Goal: Task Accomplishment & Management: Use online tool/utility

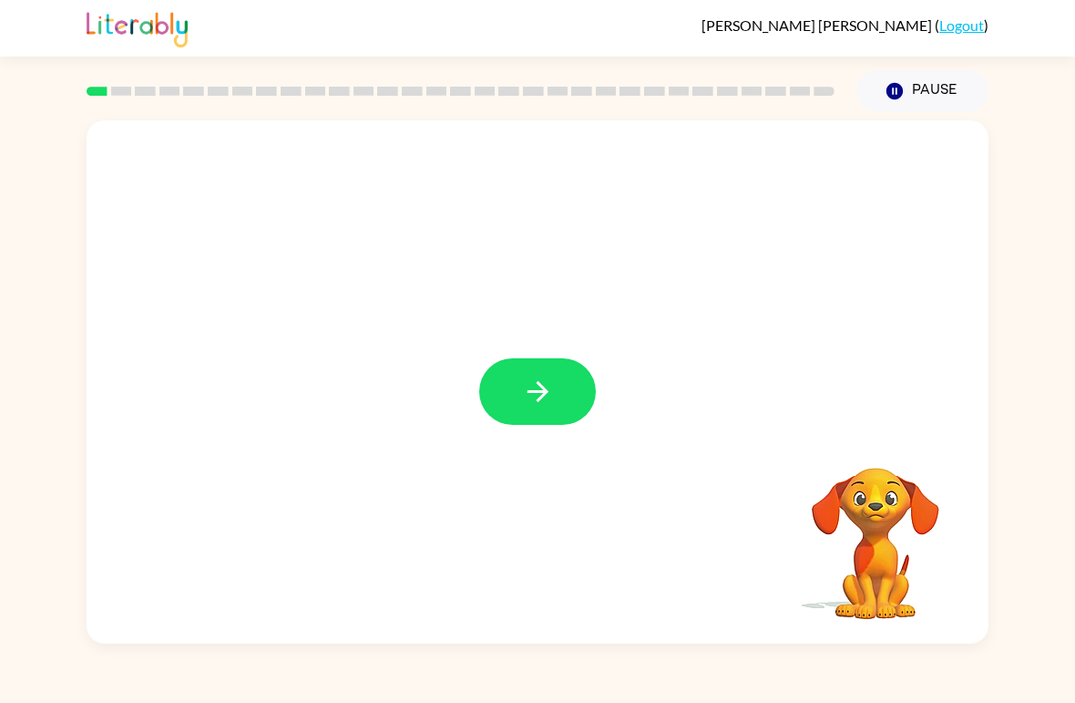
click at [520, 363] on button "button" at bounding box center [537, 391] width 117 height 67
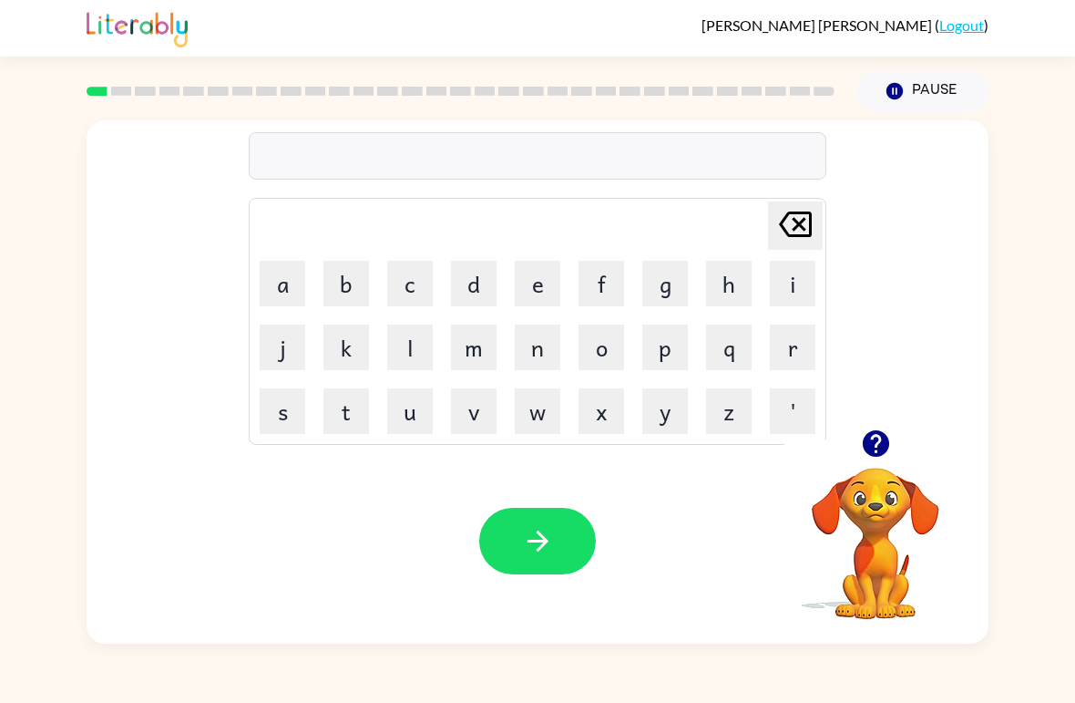
click at [871, 444] on icon "button" at bounding box center [875, 443] width 26 height 26
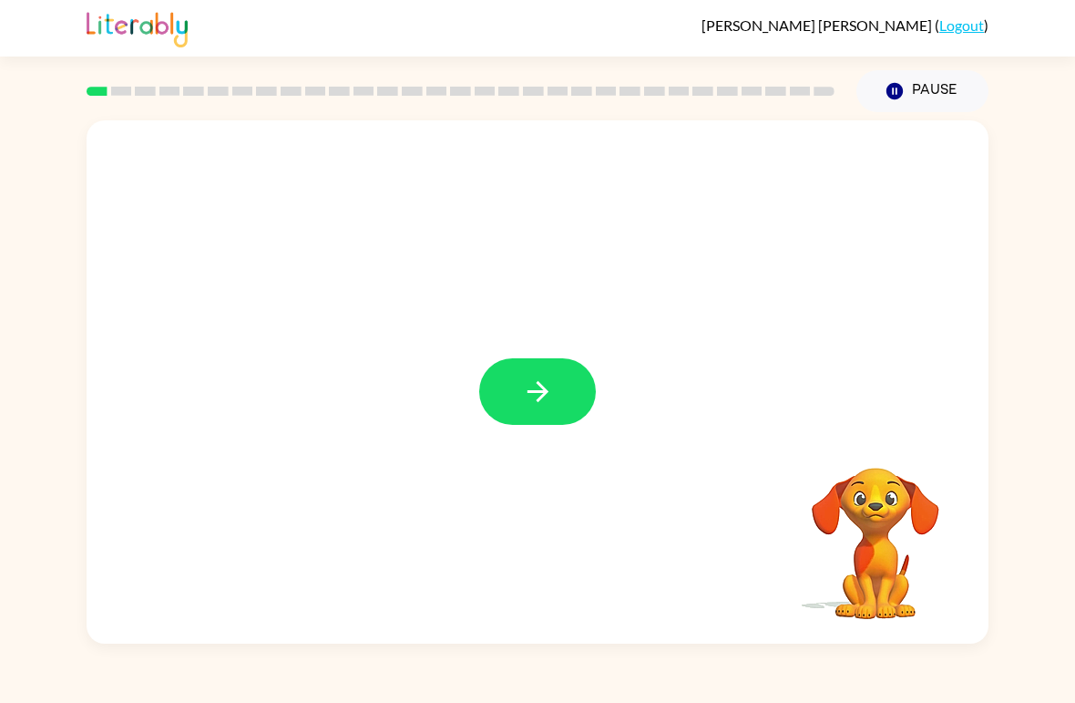
click at [508, 394] on button "button" at bounding box center [537, 391] width 117 height 67
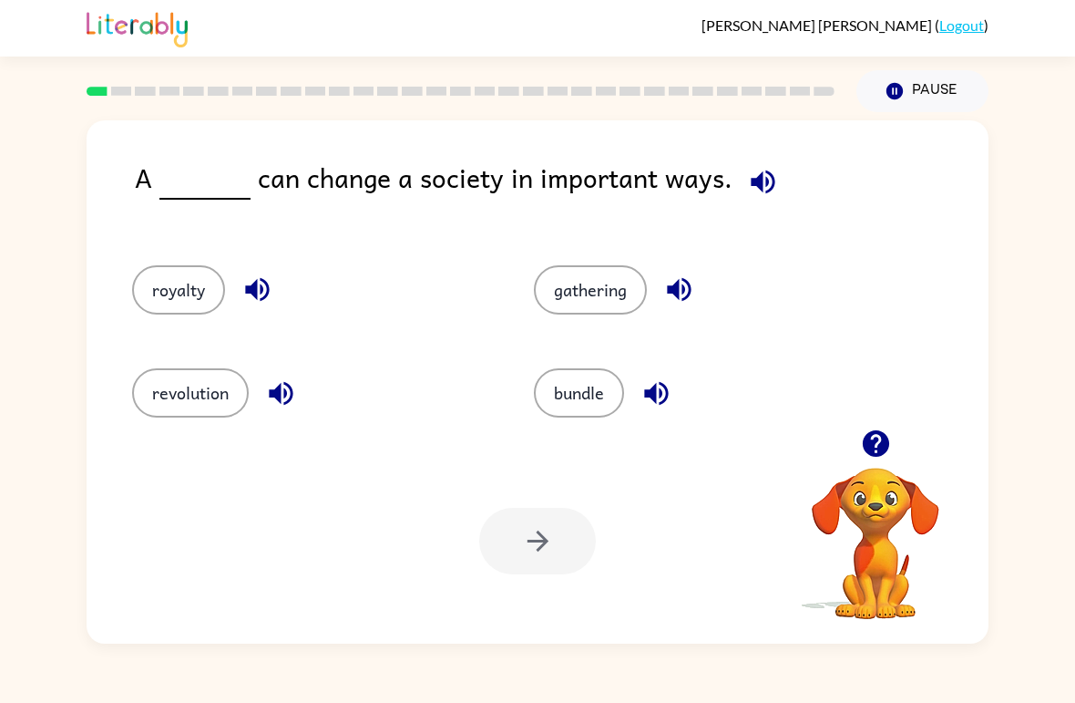
click at [773, 184] on button "button" at bounding box center [763, 182] width 46 height 46
click at [164, 283] on button "royalty" at bounding box center [178, 289] width 93 height 49
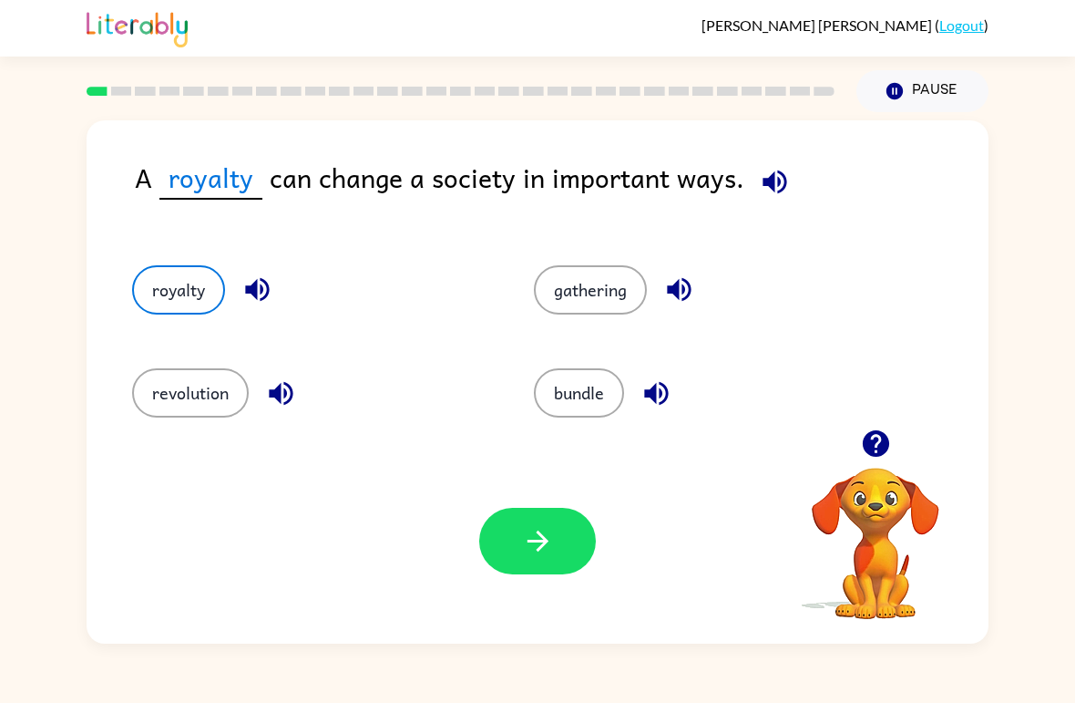
click at [773, 200] on button "button" at bounding box center [775, 182] width 46 height 46
click at [767, 180] on icon "button" at bounding box center [775, 182] width 24 height 24
click at [763, 180] on icon "button" at bounding box center [775, 182] width 24 height 24
click at [768, 183] on button "button" at bounding box center [775, 182] width 46 height 46
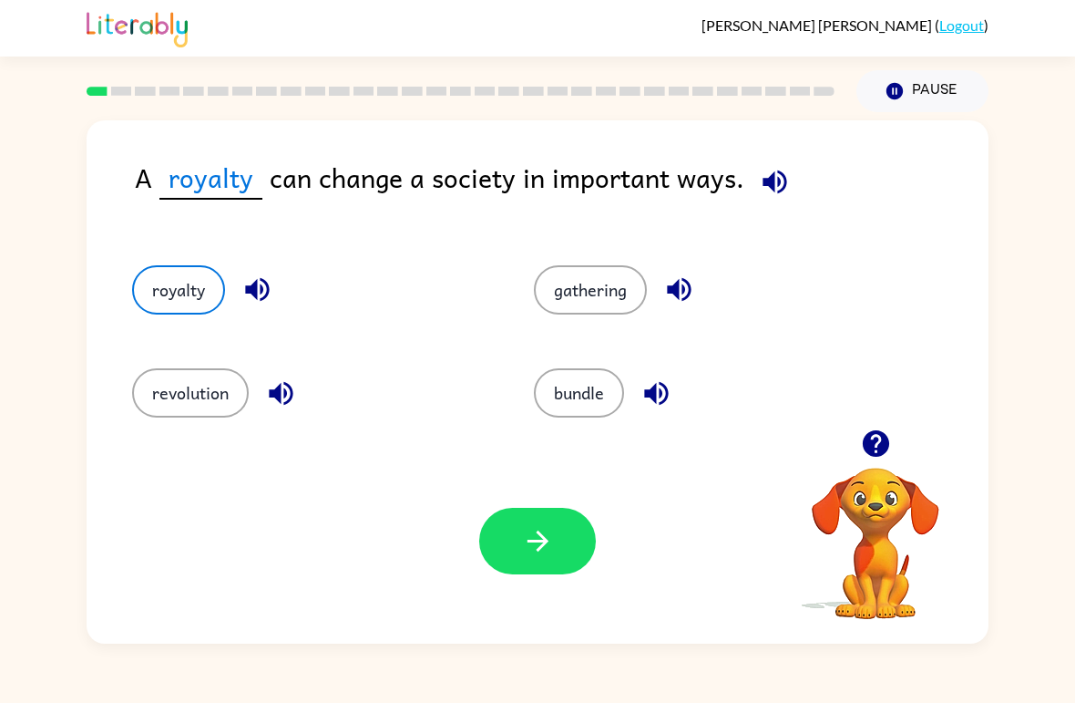
click at [768, 183] on button "button" at bounding box center [775, 182] width 46 height 46
click at [512, 574] on button "button" at bounding box center [537, 541] width 117 height 67
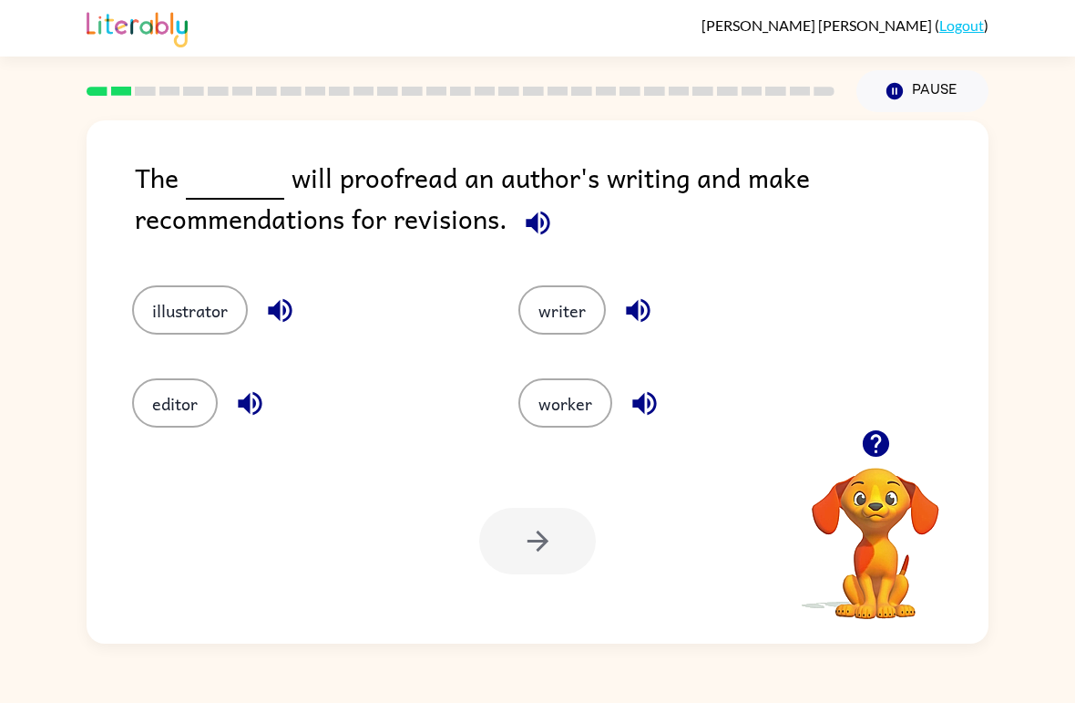
click at [533, 221] on icon "button" at bounding box center [538, 223] width 24 height 24
click at [546, 334] on button "writer" at bounding box center [562, 309] width 87 height 49
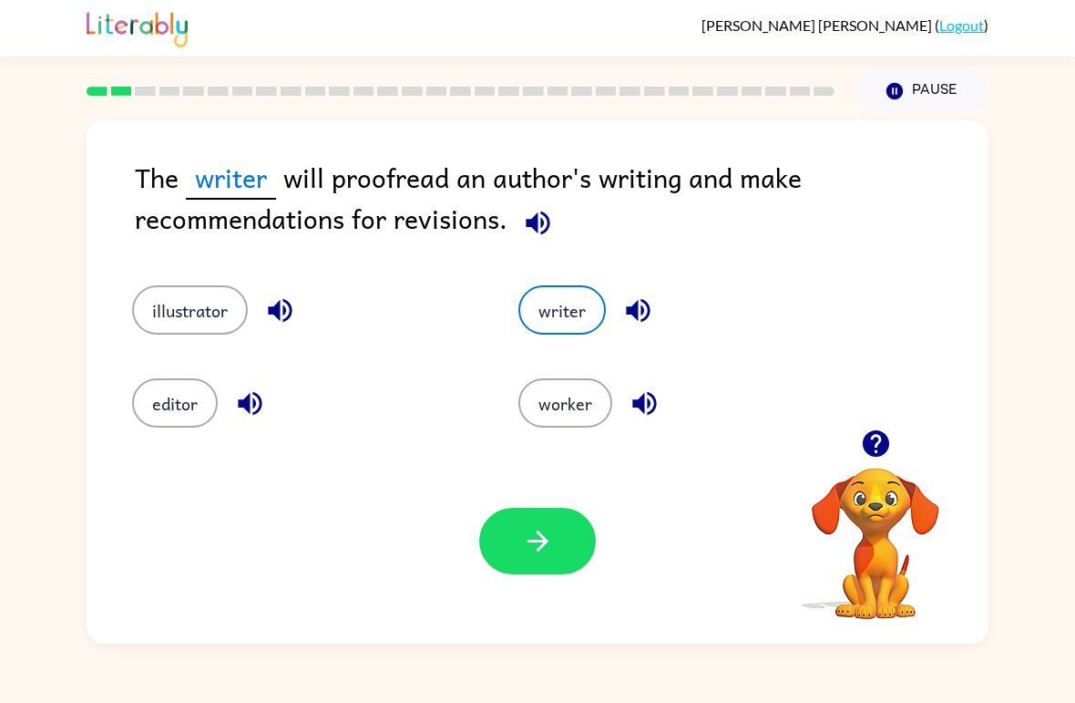
click at [561, 312] on button "writer" at bounding box center [562, 309] width 87 height 49
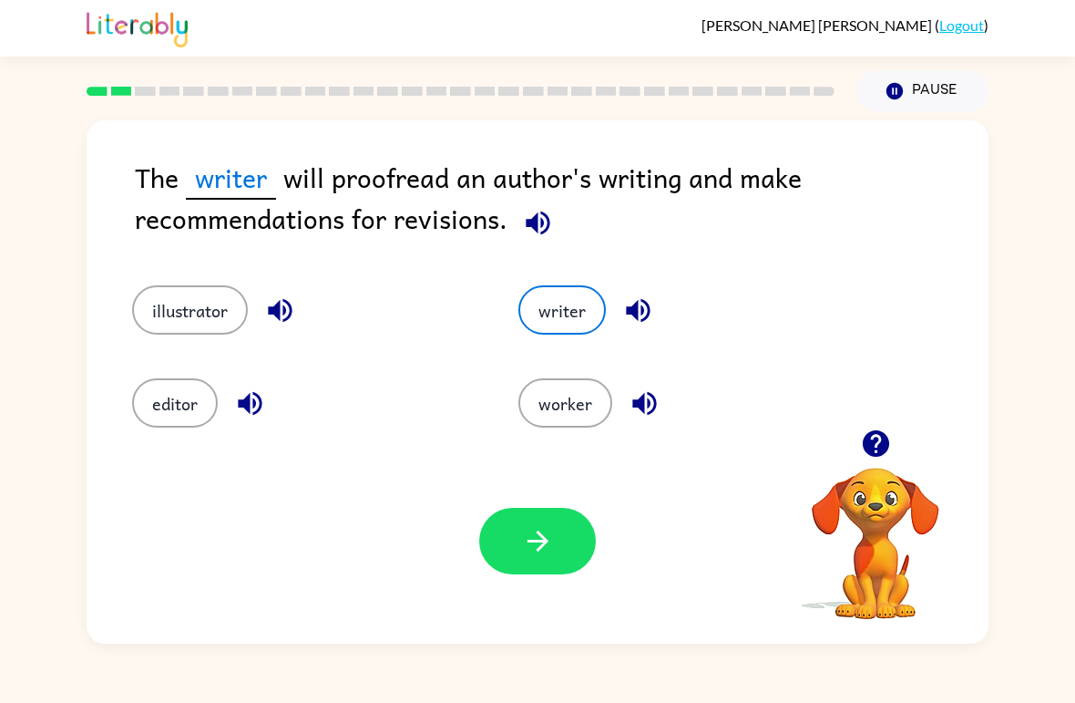
click at [561, 312] on button "writer" at bounding box center [562, 309] width 87 height 49
click at [549, 542] on icon "button" at bounding box center [538, 541] width 32 height 32
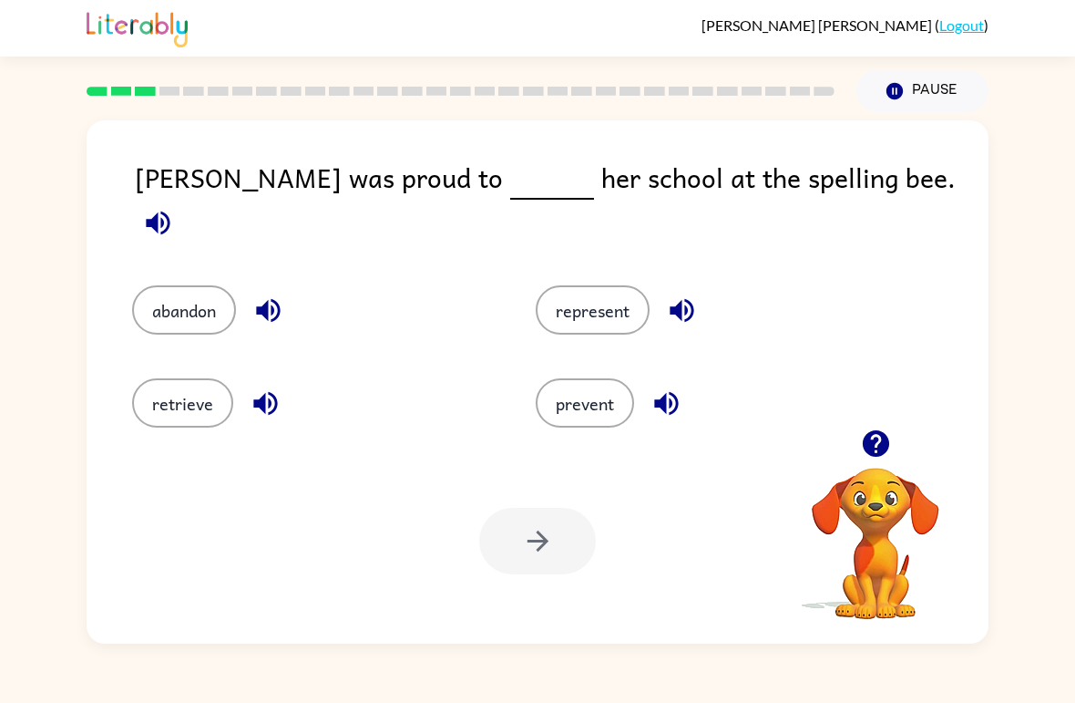
click at [174, 207] on icon "button" at bounding box center [158, 223] width 32 height 32
click at [585, 396] on button "prevent" at bounding box center [585, 402] width 98 height 49
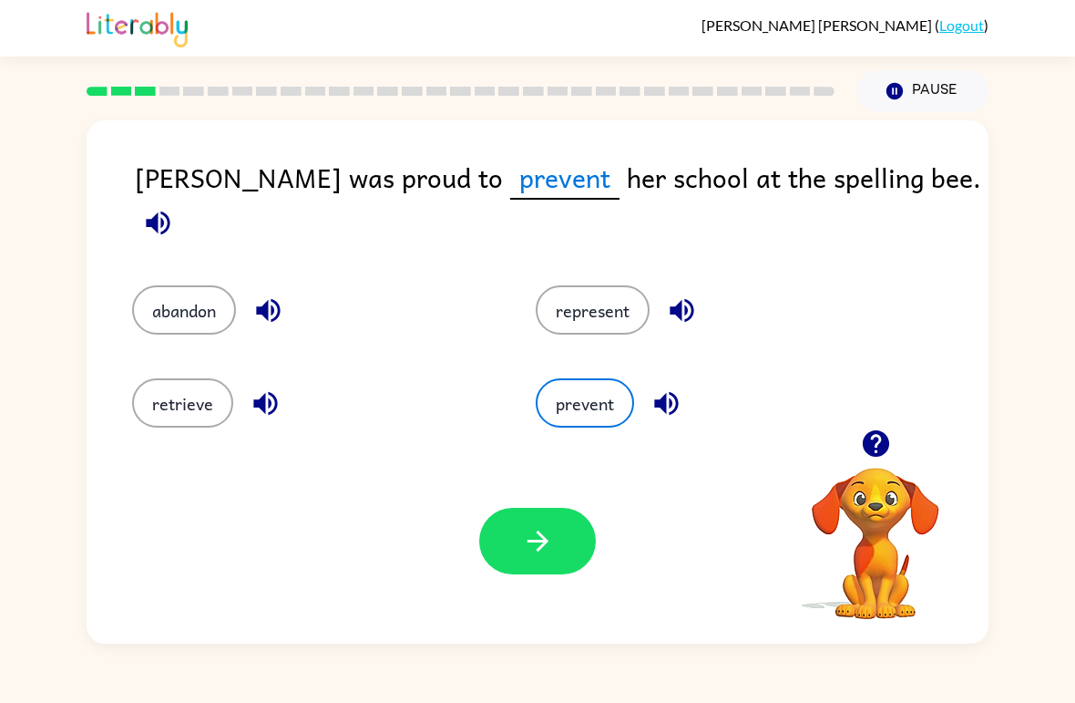
click at [190, 400] on button "retrieve" at bounding box center [182, 402] width 101 height 49
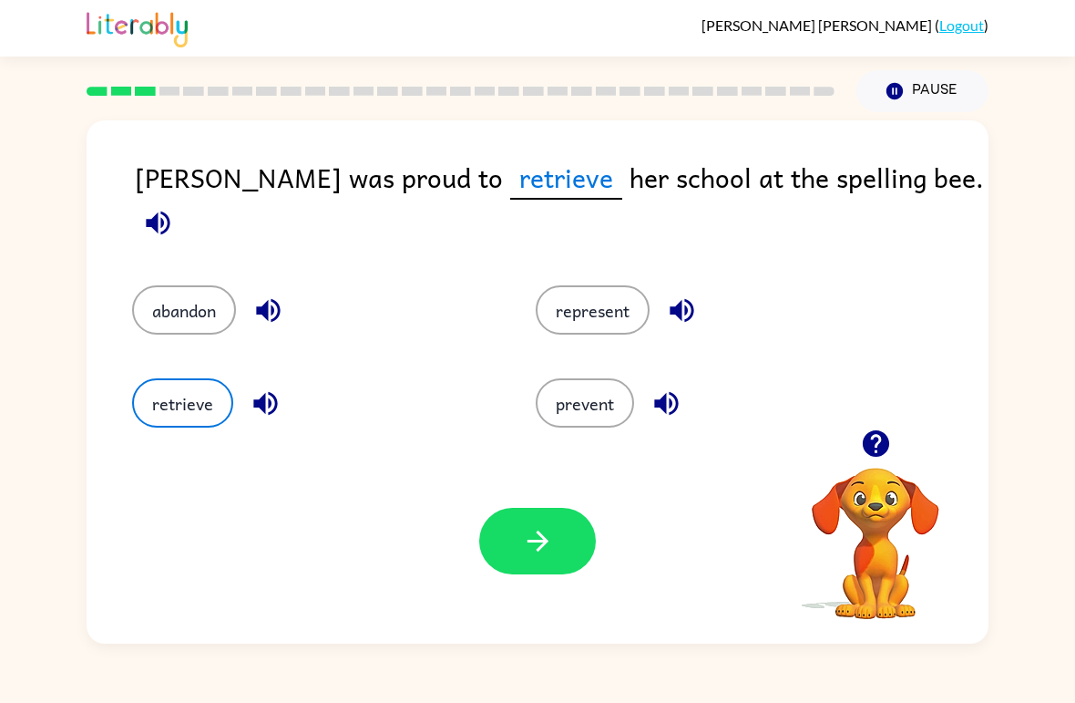
click at [537, 561] on button "button" at bounding box center [537, 541] width 117 height 67
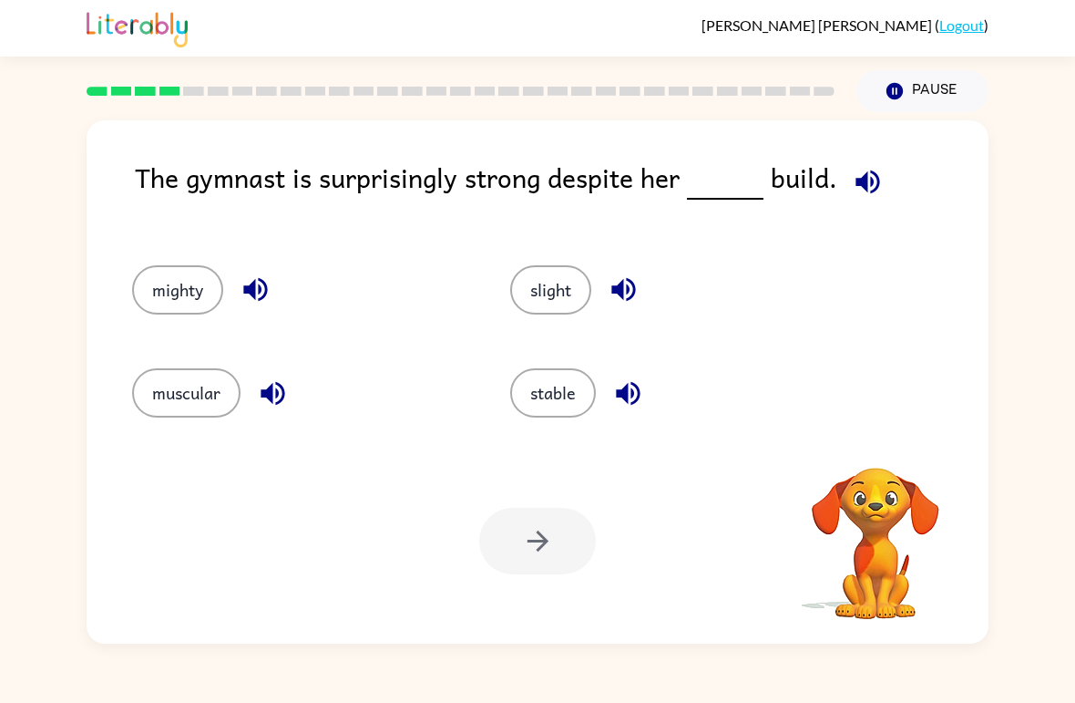
click at [879, 181] on button "button" at bounding box center [868, 182] width 46 height 46
click at [549, 439] on div "Your browser must support playing .mp4 files to use Literably. Please try using…" at bounding box center [538, 540] width 902 height 205
click at [540, 406] on button "stable" at bounding box center [553, 392] width 86 height 49
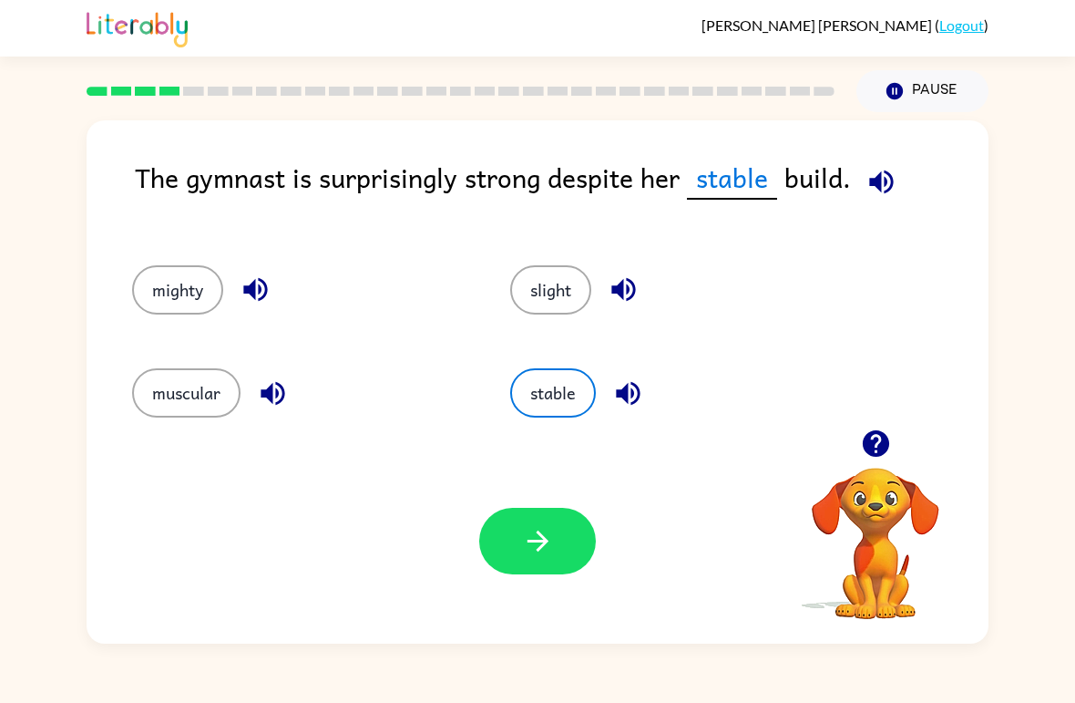
click at [546, 561] on button "button" at bounding box center [537, 541] width 117 height 67
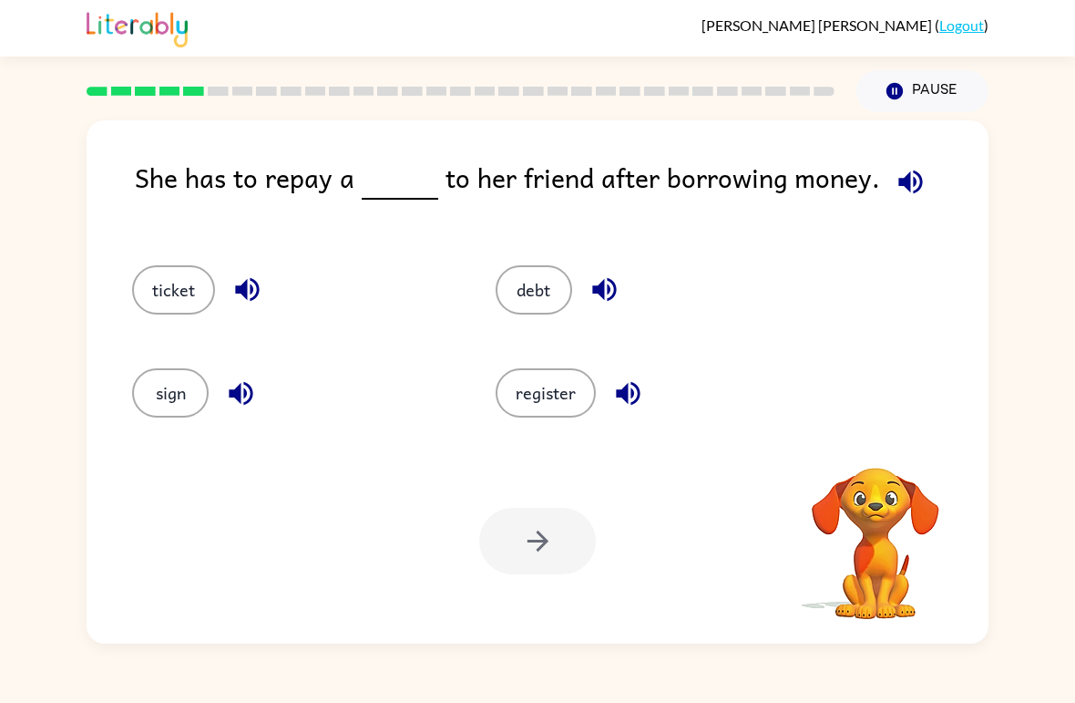
click at [907, 180] on icon "button" at bounding box center [911, 182] width 24 height 24
click at [160, 280] on button "ticket" at bounding box center [173, 289] width 83 height 49
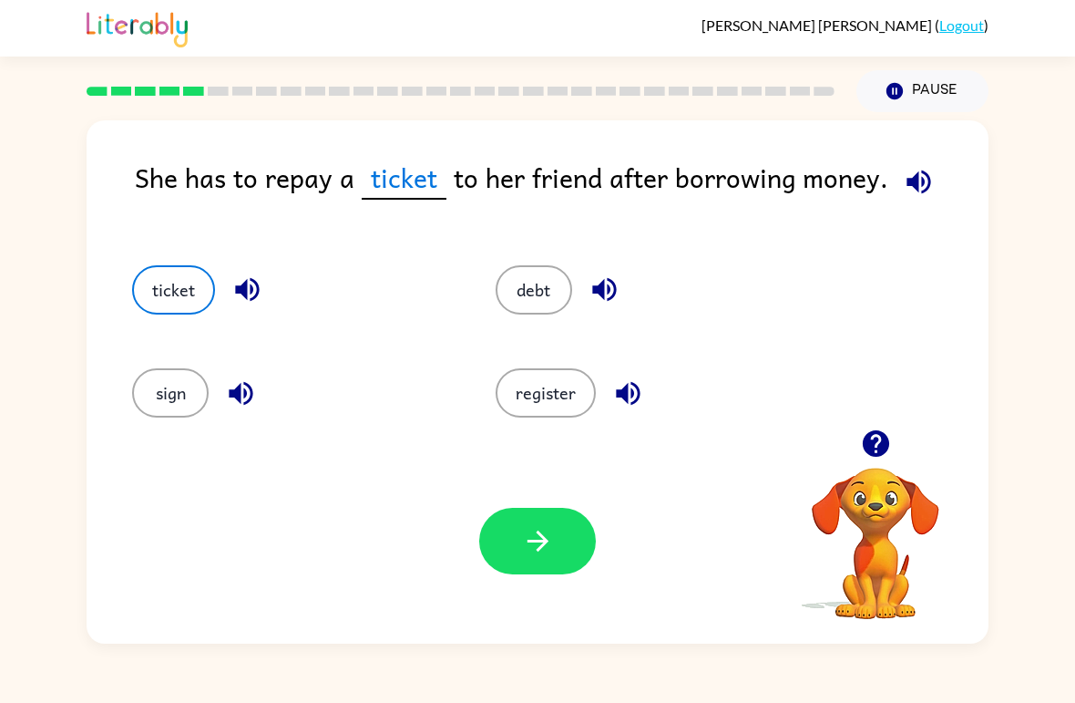
click at [529, 548] on icon "button" at bounding box center [538, 541] width 32 height 32
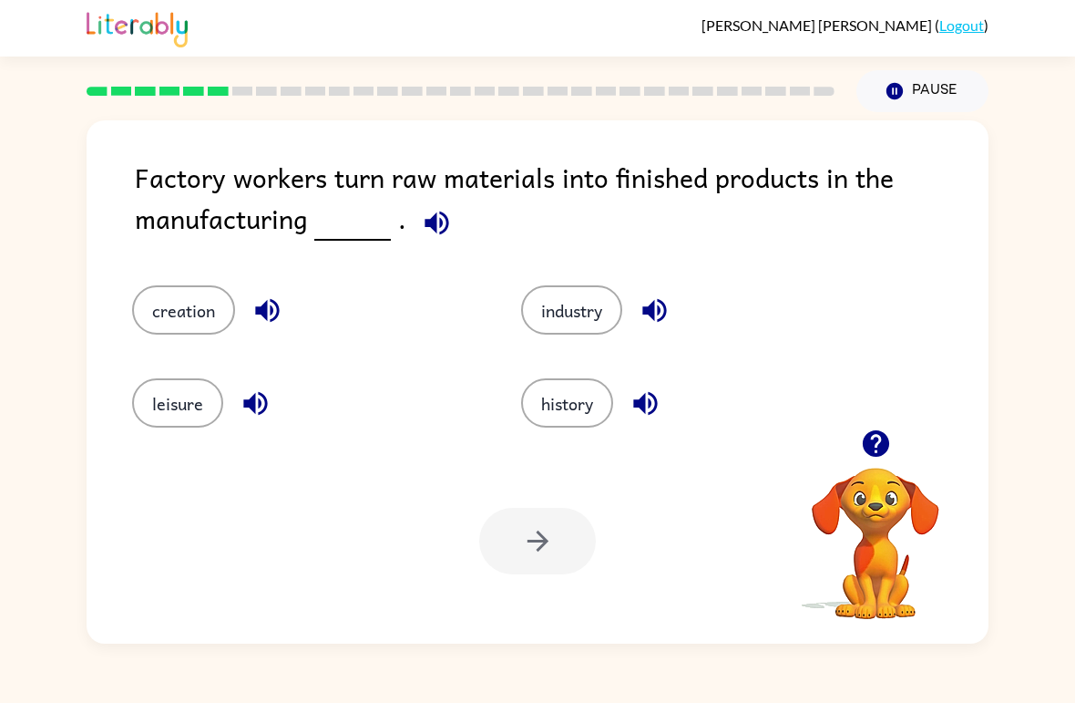
click at [429, 204] on button "button" at bounding box center [437, 223] width 46 height 46
click at [165, 308] on button "creation" at bounding box center [183, 309] width 103 height 49
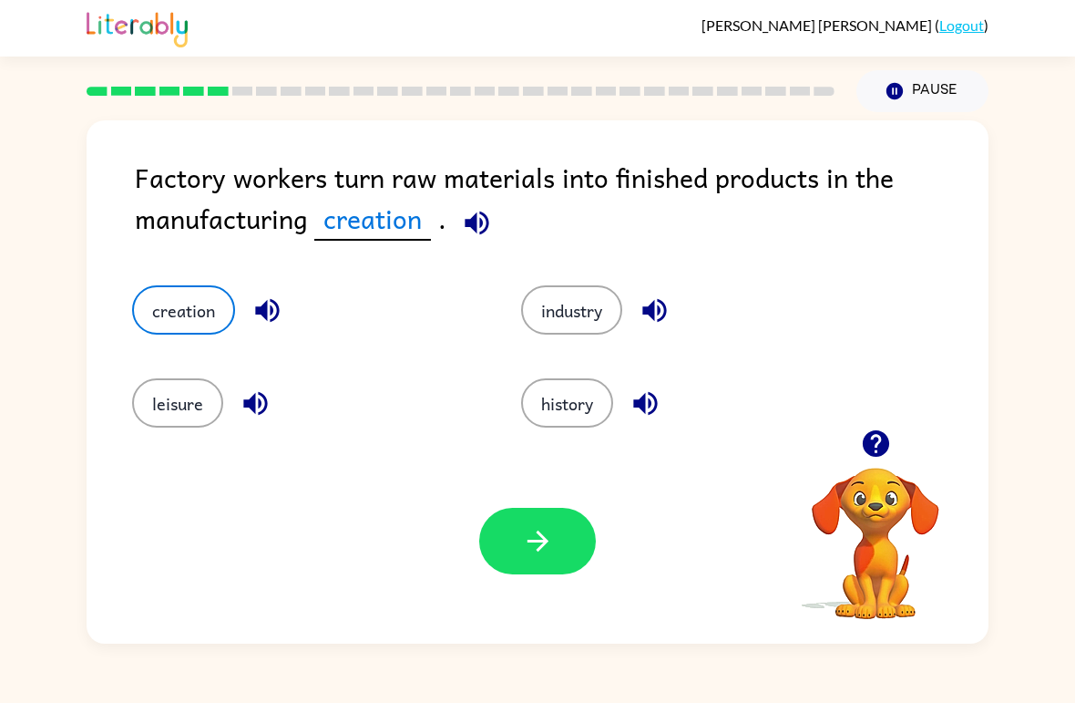
click at [519, 562] on button "button" at bounding box center [537, 541] width 117 height 67
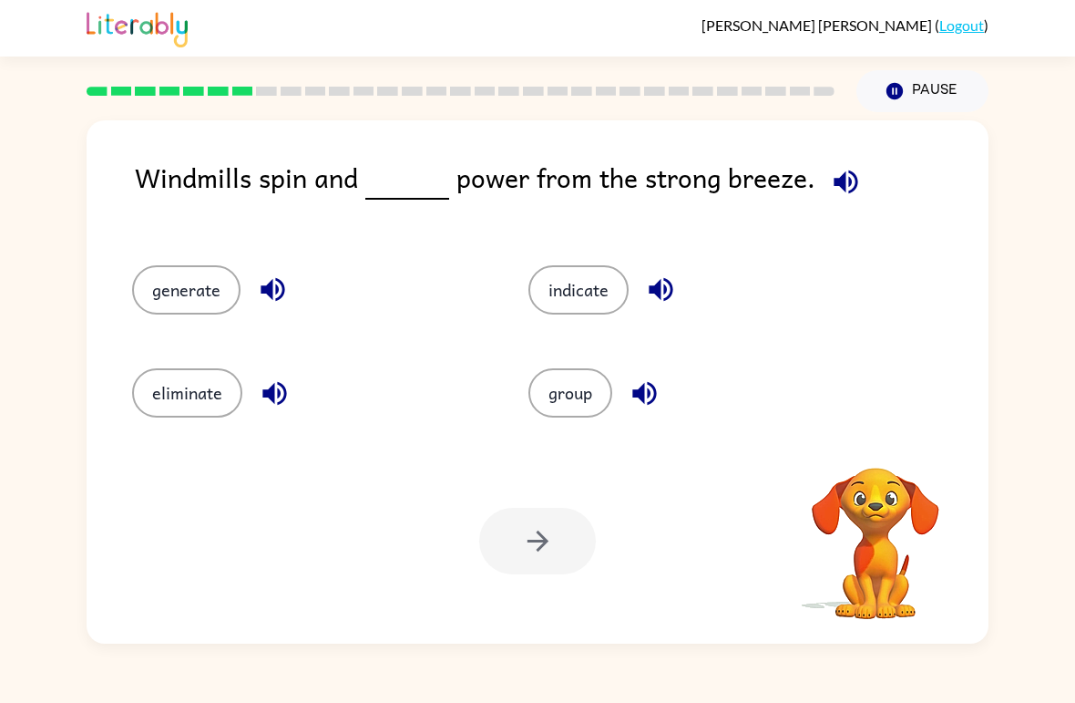
click at [851, 178] on icon "button" at bounding box center [846, 182] width 32 height 32
click at [196, 407] on button "eliminate" at bounding box center [187, 392] width 110 height 49
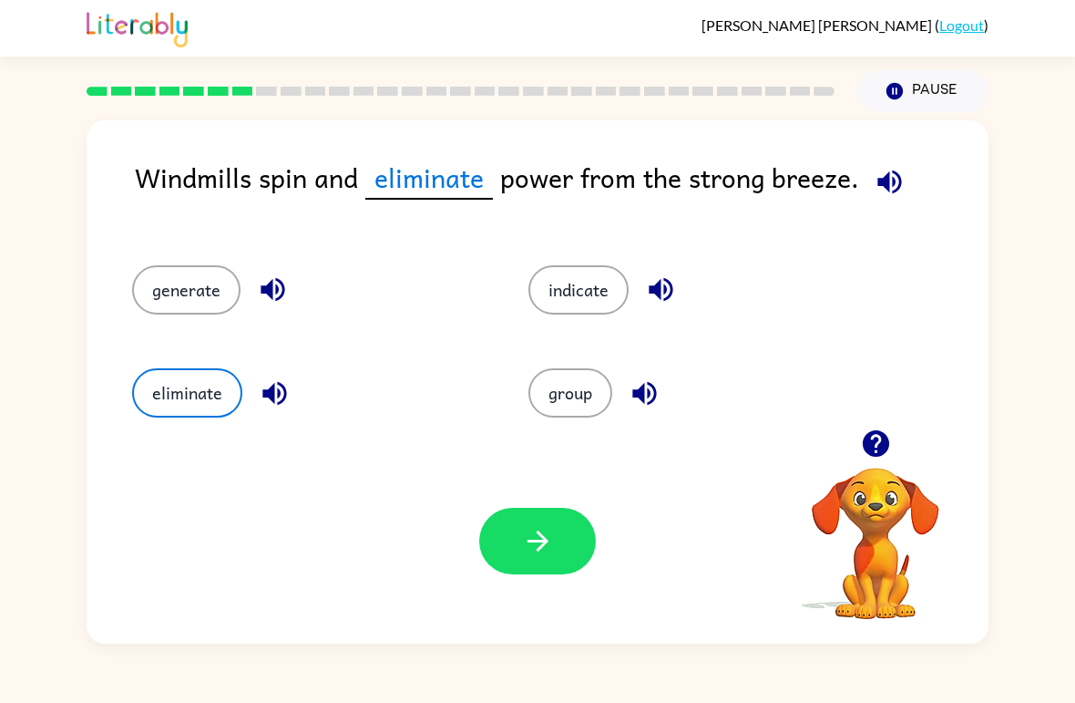
click at [510, 572] on button "button" at bounding box center [537, 541] width 117 height 67
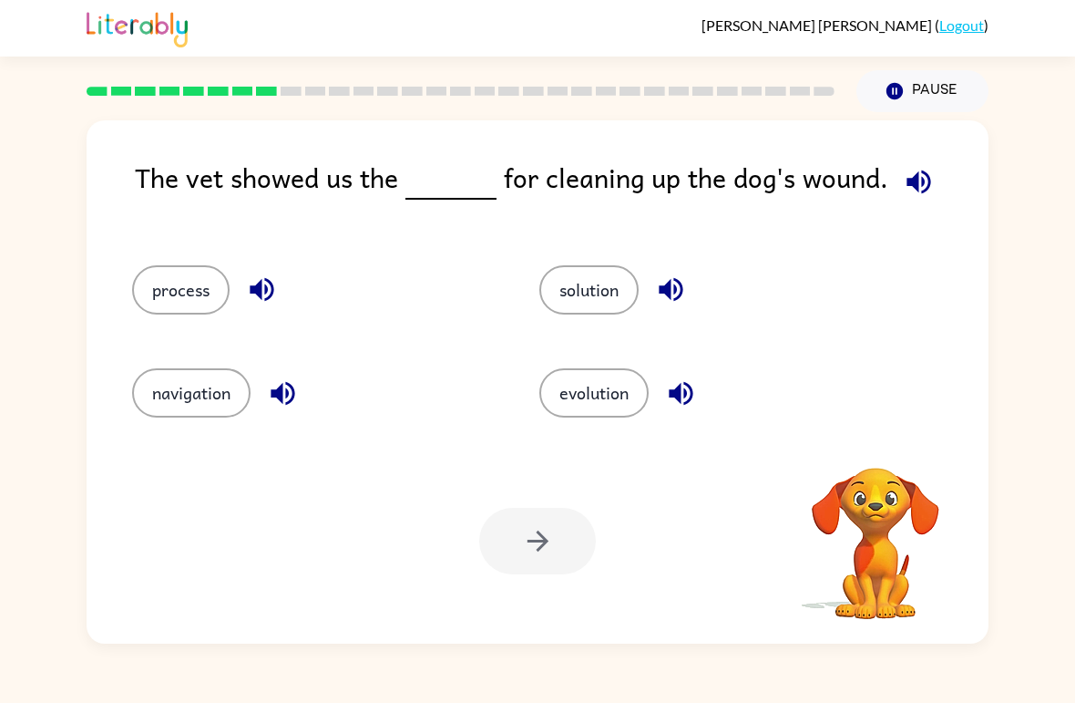
click at [934, 190] on button "button" at bounding box center [919, 182] width 46 height 46
click at [591, 282] on button "solution" at bounding box center [589, 289] width 99 height 49
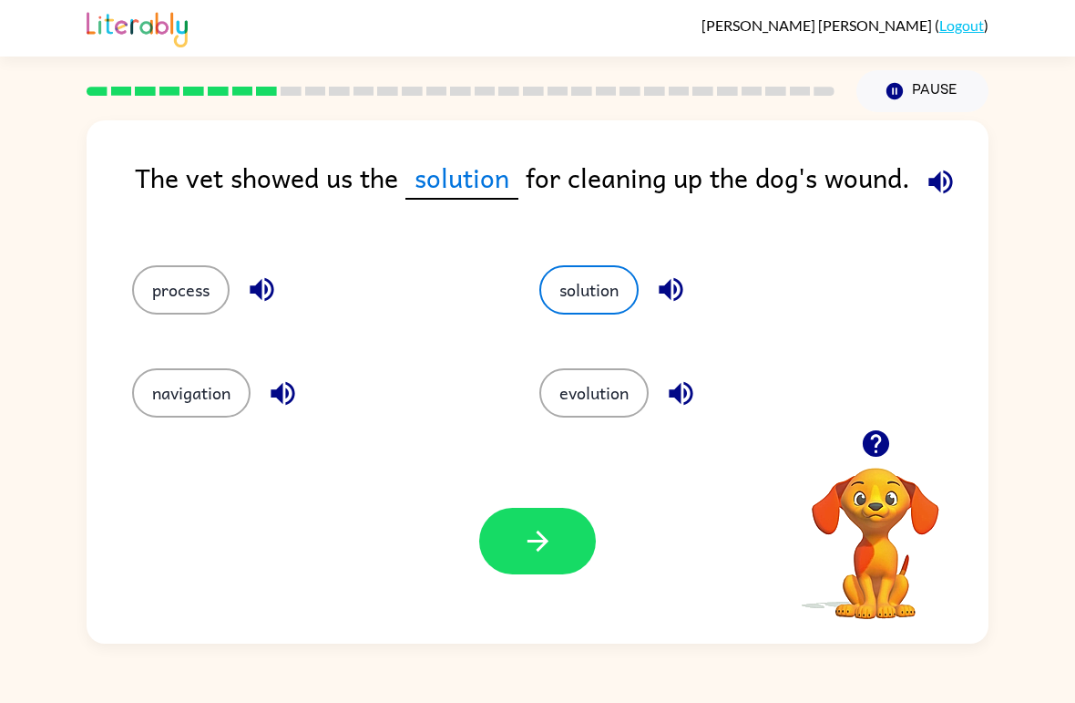
click at [948, 181] on icon "button" at bounding box center [941, 182] width 24 height 24
click at [535, 551] on icon "button" at bounding box center [538, 541] width 32 height 32
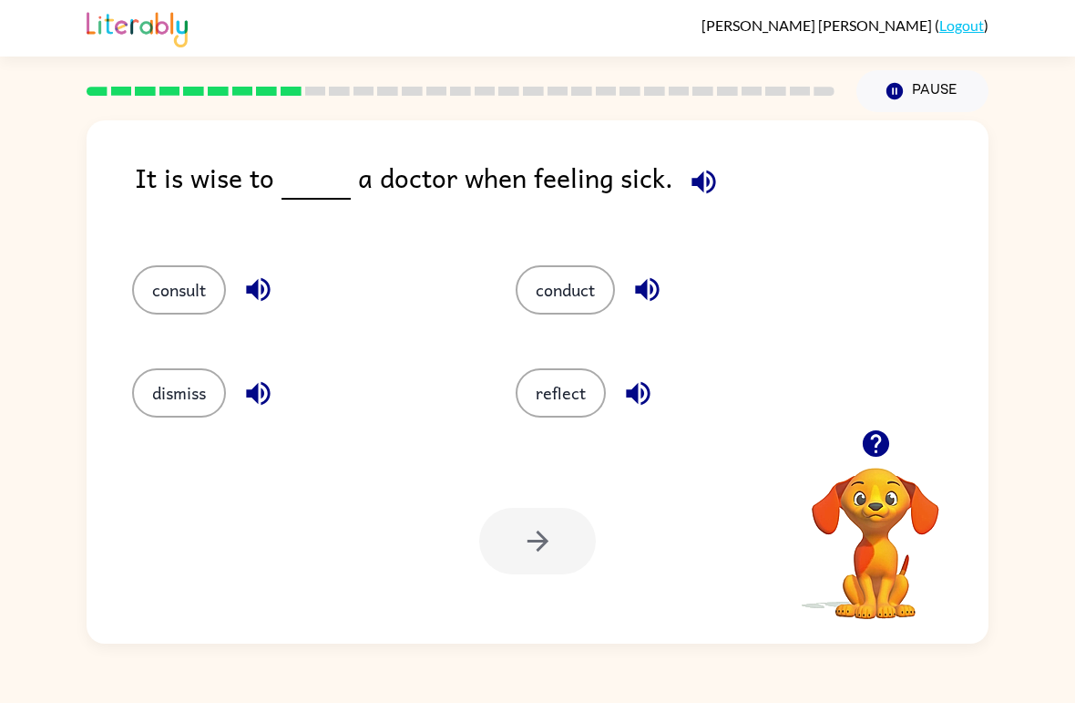
click at [177, 282] on button "consult" at bounding box center [179, 289] width 94 height 49
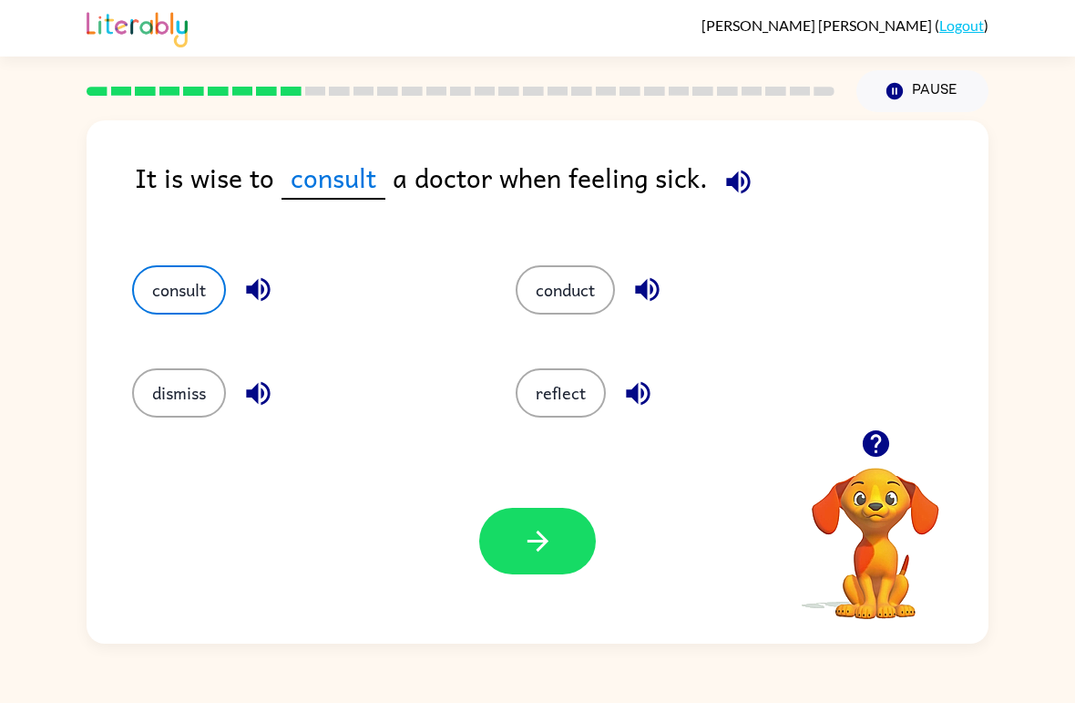
click at [736, 197] on icon "button" at bounding box center [739, 182] width 32 height 32
click at [530, 400] on button "reflect" at bounding box center [561, 392] width 90 height 49
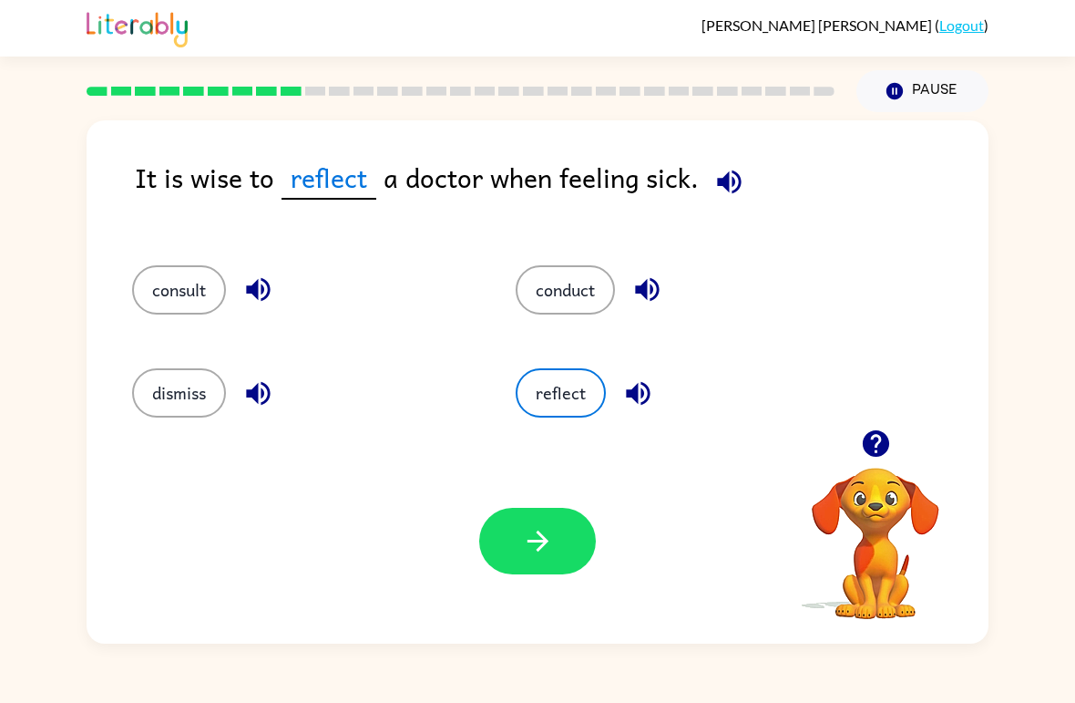
click at [541, 538] on icon "button" at bounding box center [537, 540] width 21 height 21
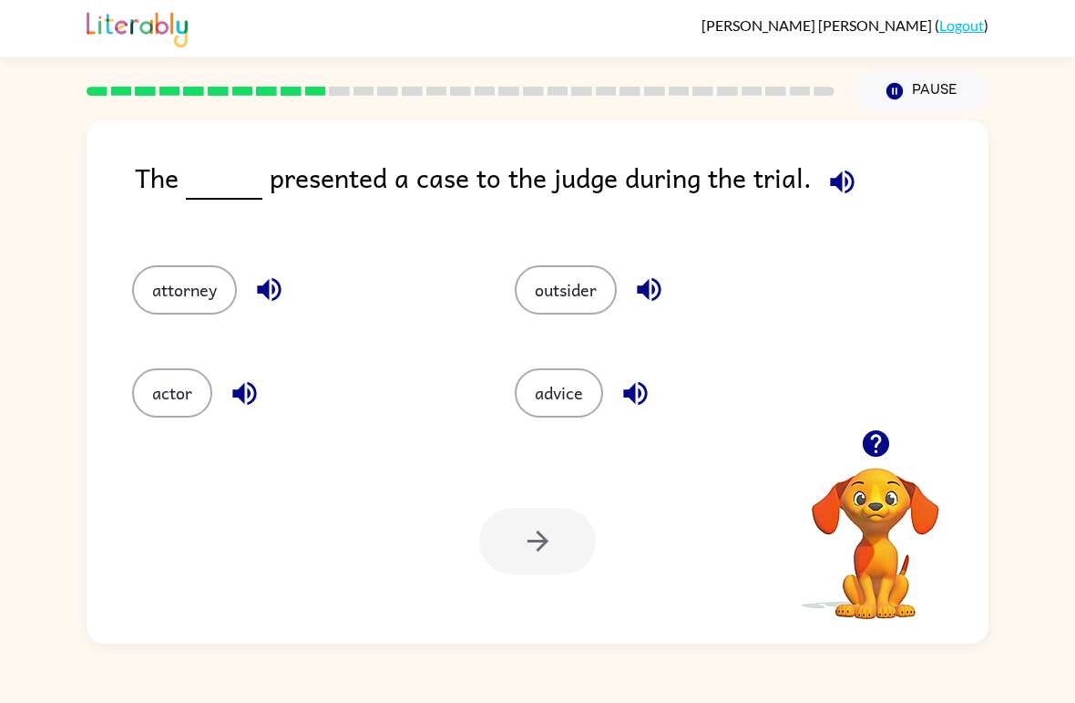
click at [838, 186] on icon "button" at bounding box center [843, 182] width 32 height 32
click at [845, 184] on icon "button" at bounding box center [843, 182] width 32 height 32
click at [845, 188] on icon "button" at bounding box center [843, 182] width 32 height 32
click at [168, 388] on button "actor" at bounding box center [172, 392] width 80 height 49
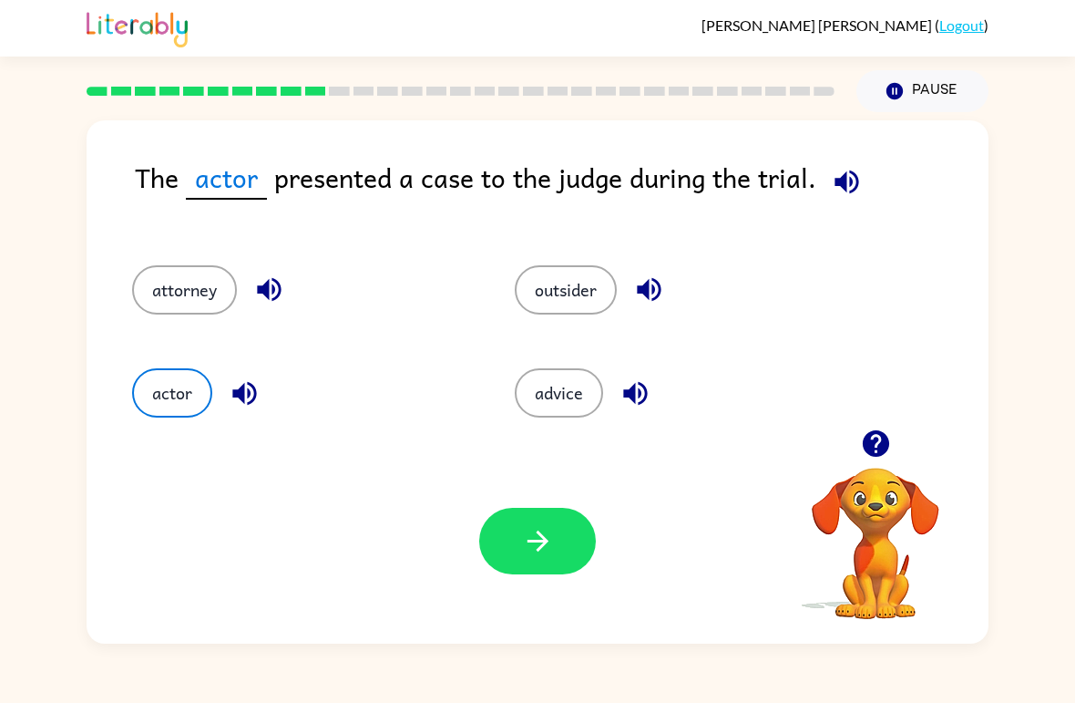
click at [510, 534] on button "button" at bounding box center [537, 541] width 117 height 67
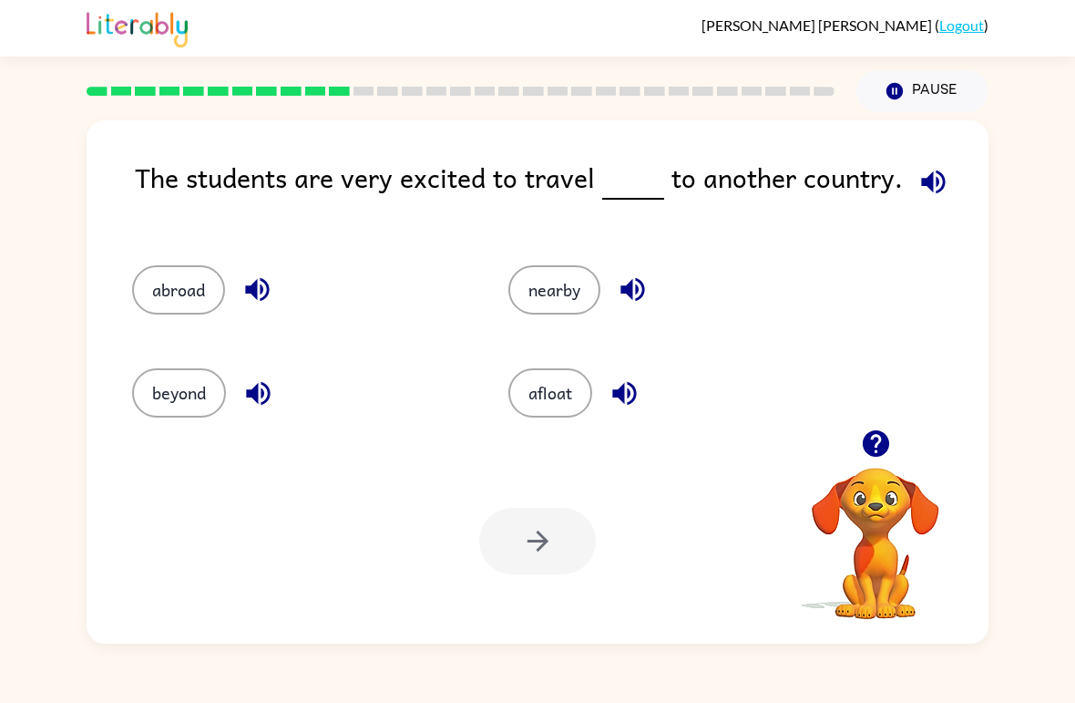
click at [932, 177] on icon "button" at bounding box center [934, 182] width 32 height 32
click at [165, 387] on button "beyond" at bounding box center [179, 392] width 94 height 49
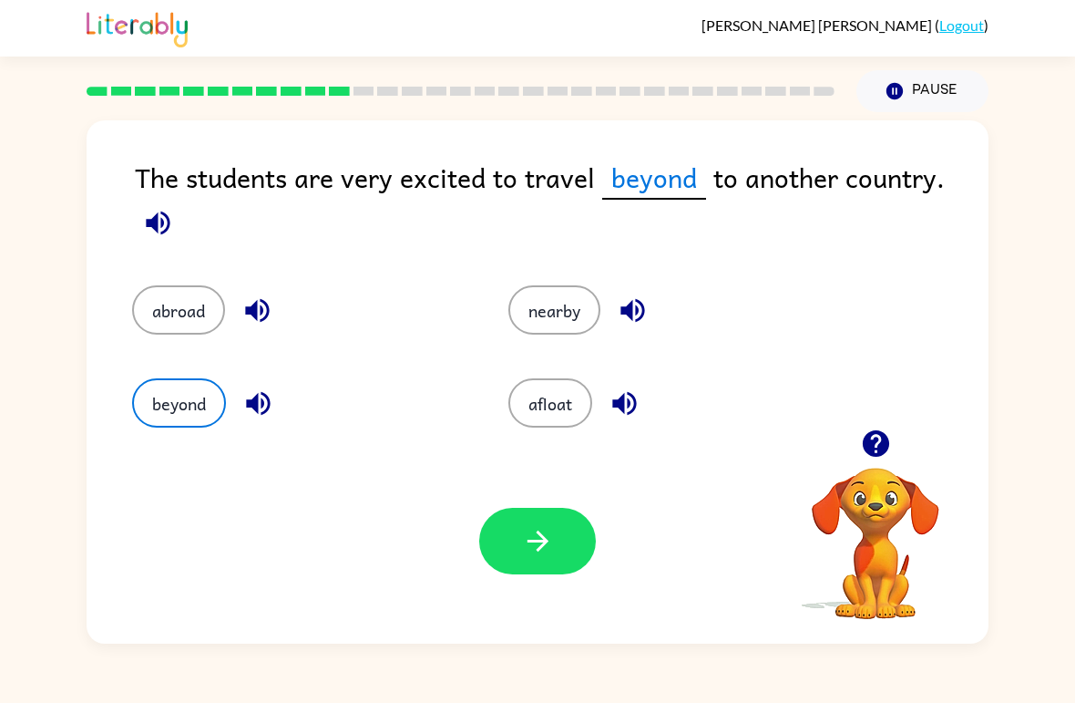
click at [542, 553] on icon "button" at bounding box center [538, 541] width 32 height 32
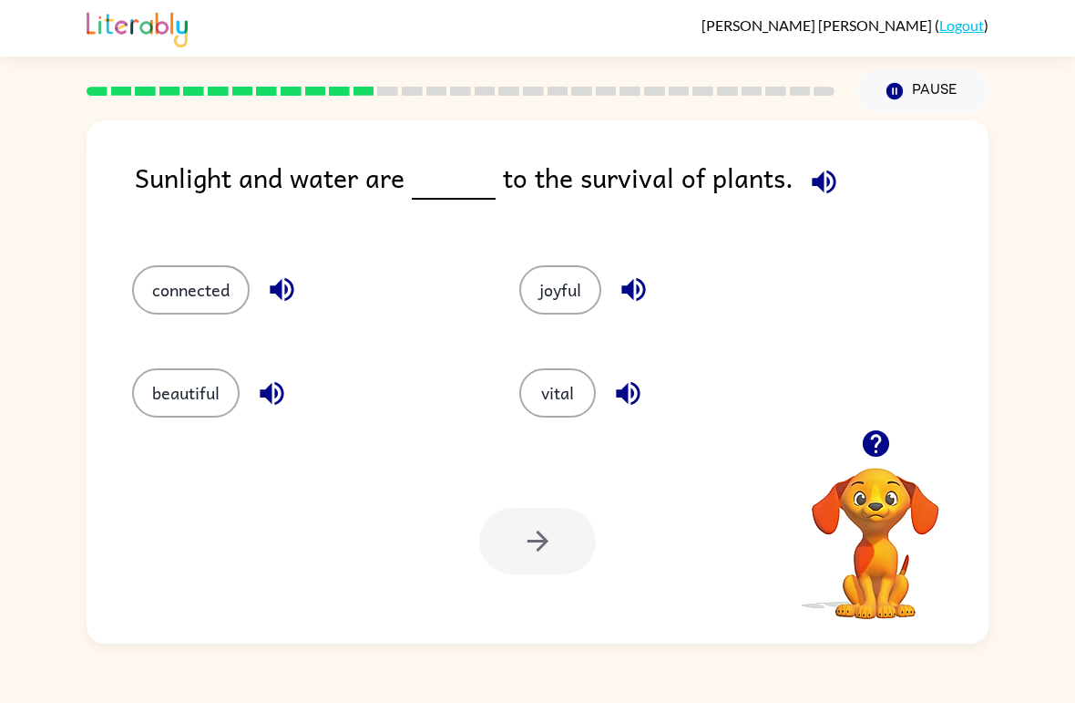
click at [812, 182] on icon "button" at bounding box center [824, 182] width 24 height 24
click at [164, 277] on button "connected" at bounding box center [191, 289] width 118 height 49
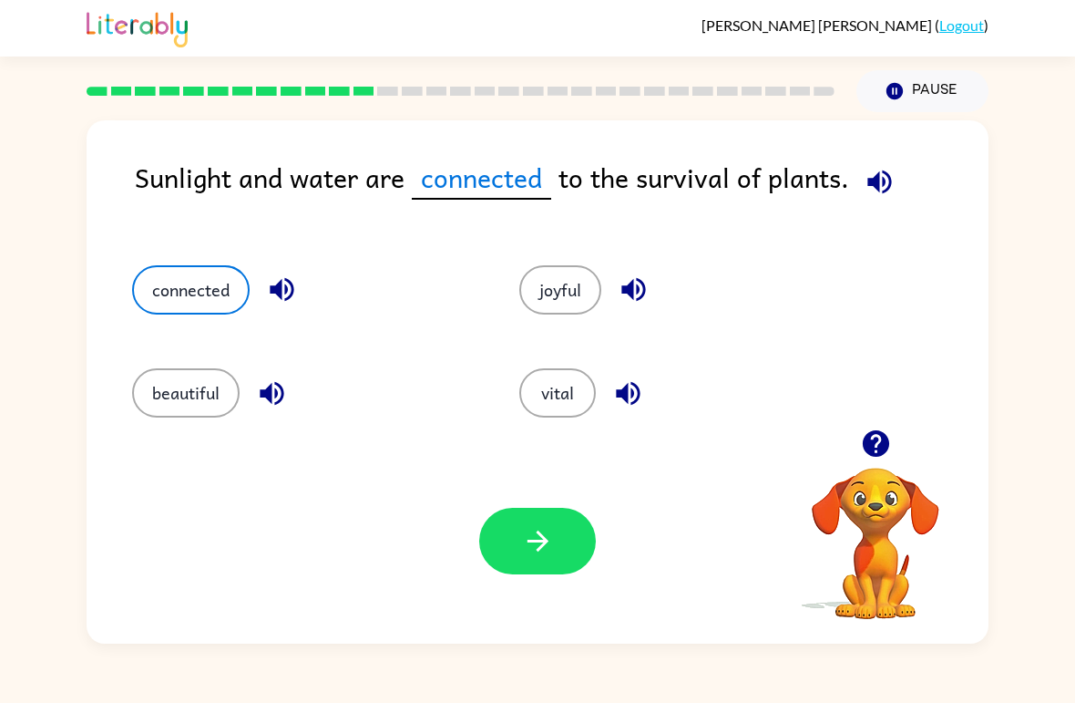
click at [537, 388] on button "vital" at bounding box center [557, 392] width 77 height 49
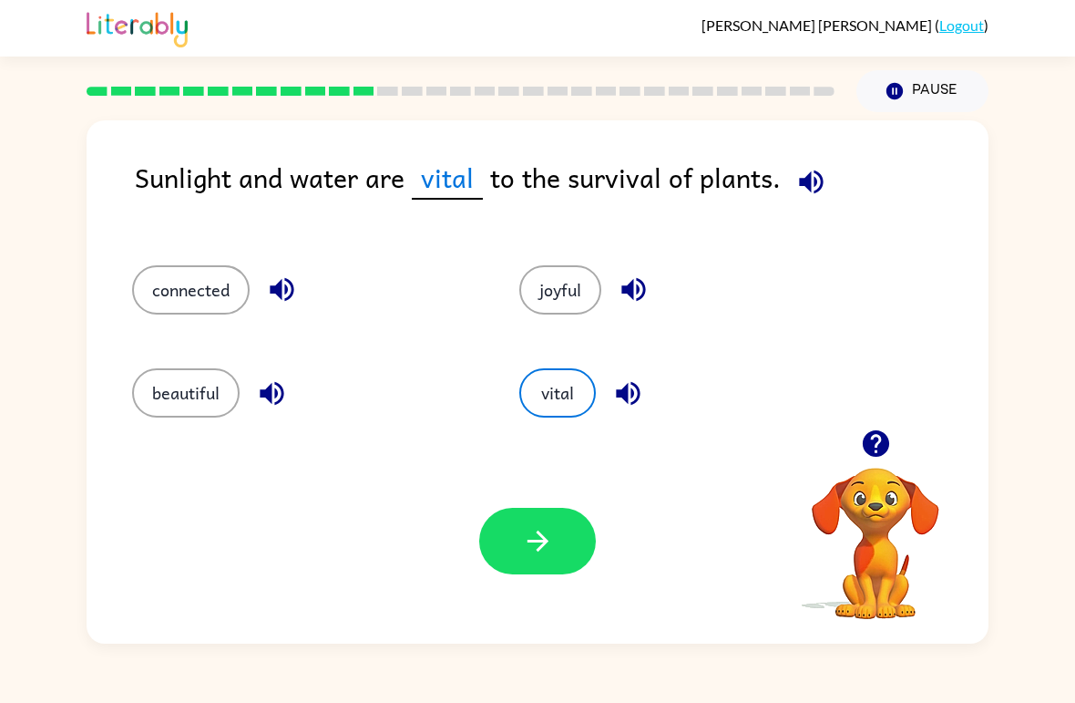
click at [522, 542] on icon "button" at bounding box center [538, 541] width 32 height 32
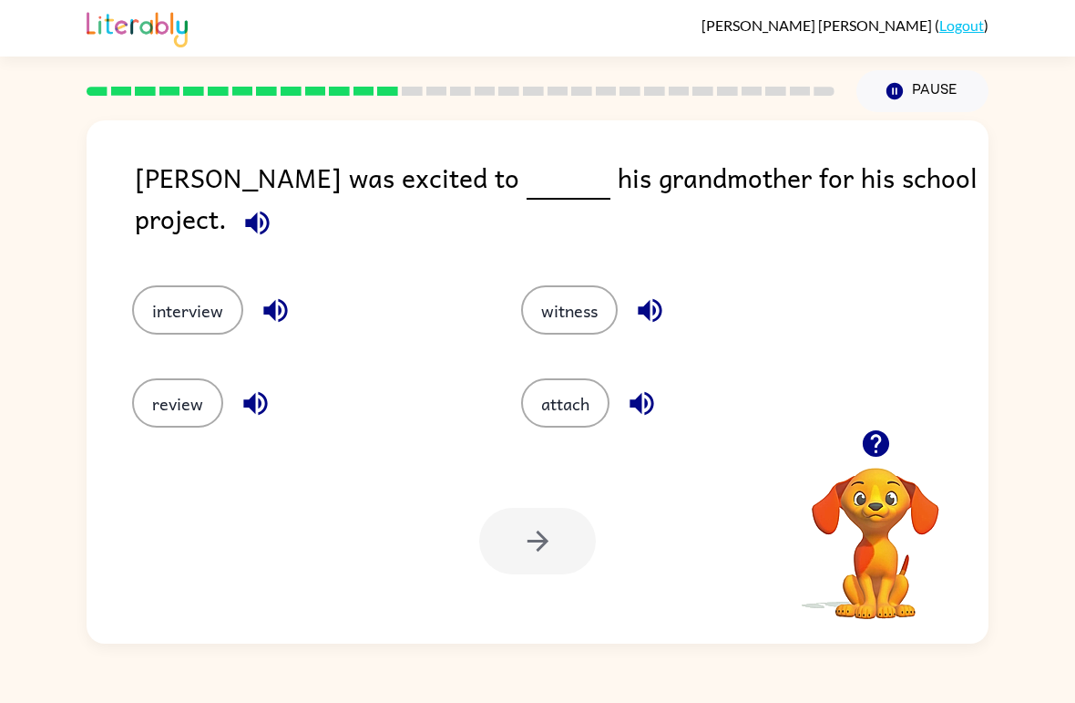
click at [273, 207] on icon "button" at bounding box center [258, 223] width 32 height 32
click at [174, 404] on button "review" at bounding box center [177, 402] width 91 height 49
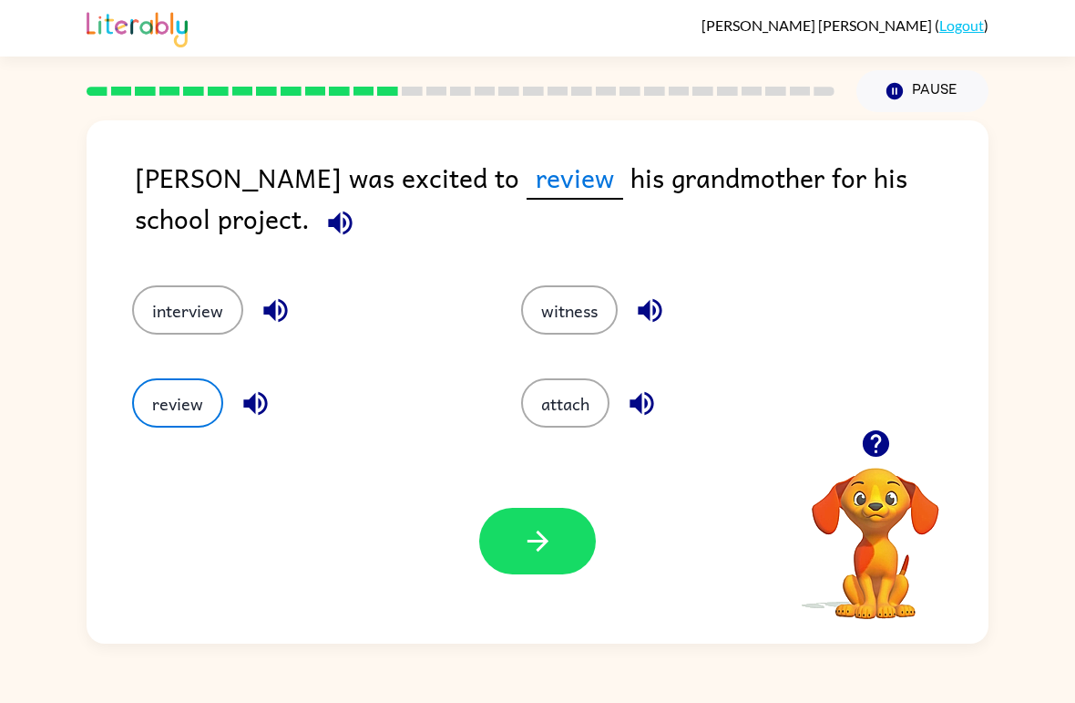
click at [531, 552] on icon "button" at bounding box center [538, 541] width 32 height 32
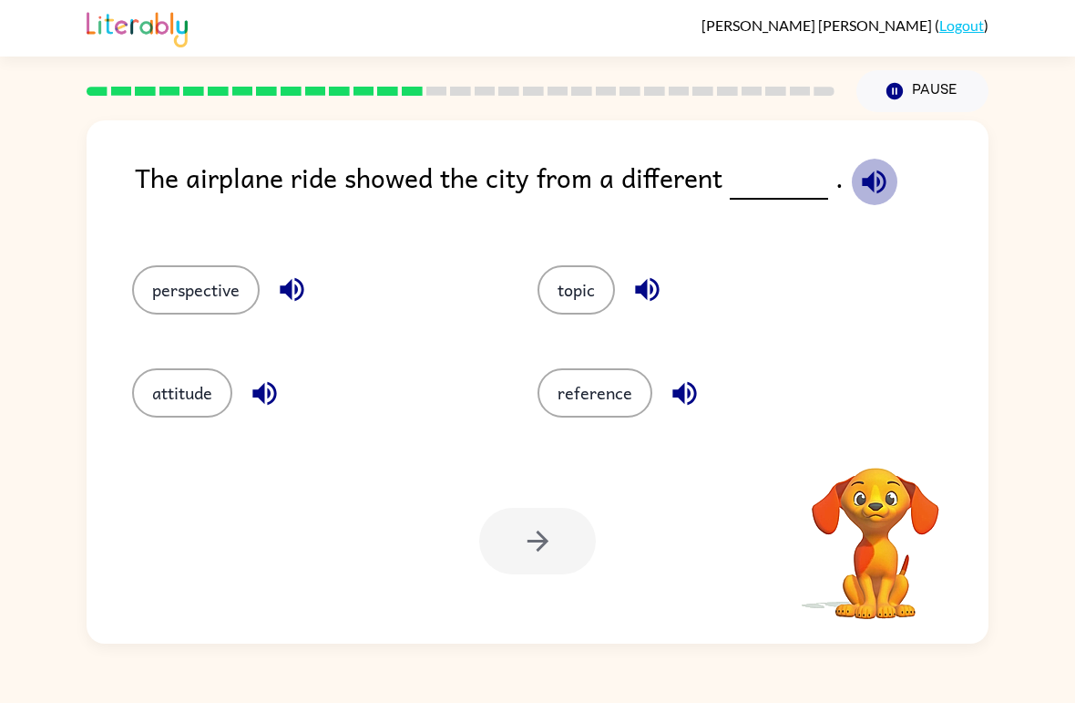
click at [869, 186] on icon "button" at bounding box center [874, 182] width 24 height 24
click at [209, 293] on button "perspective" at bounding box center [196, 289] width 128 height 49
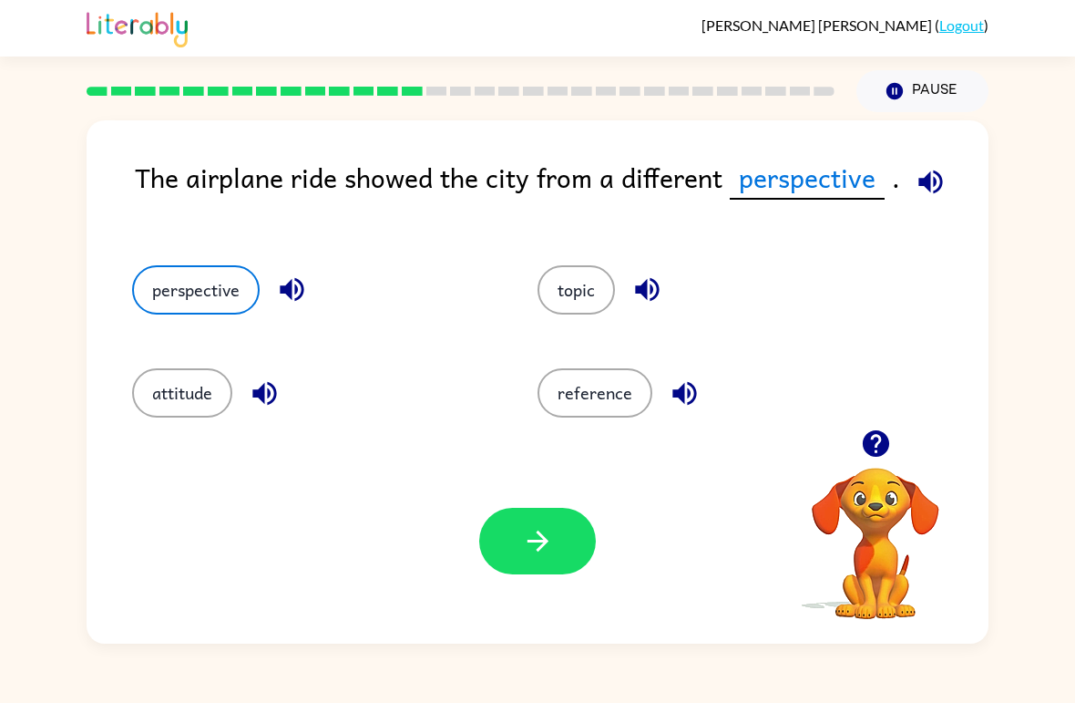
click at [516, 547] on button "button" at bounding box center [537, 541] width 117 height 67
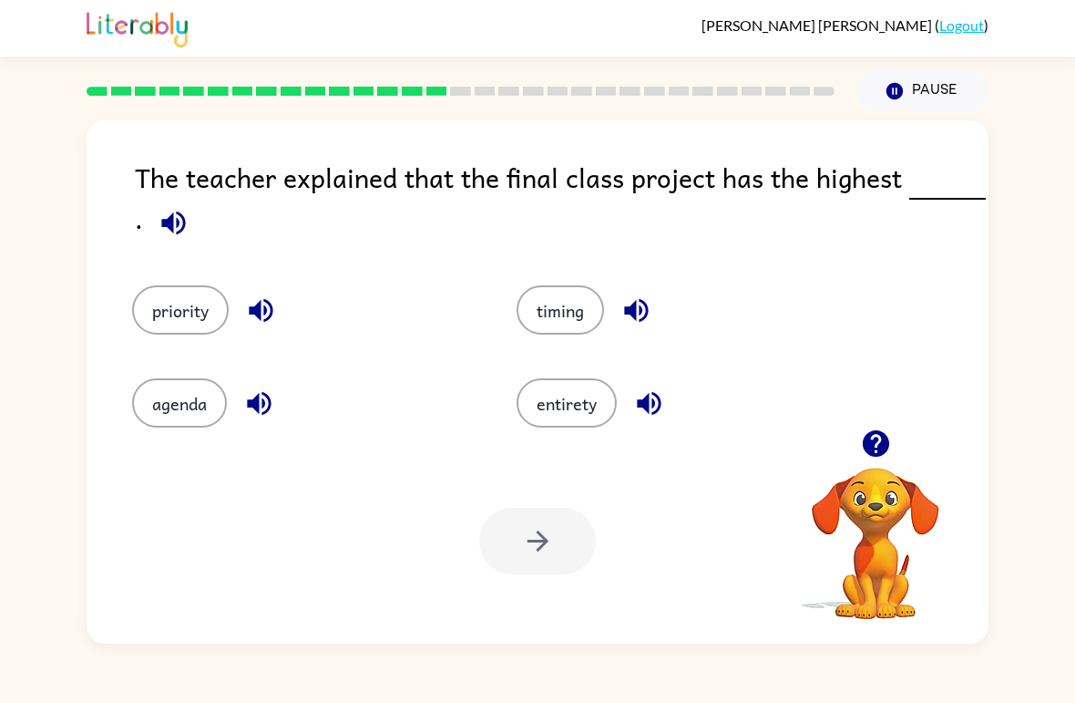
click at [177, 221] on icon "button" at bounding box center [173, 223] width 24 height 24
click at [573, 403] on button "entirety" at bounding box center [567, 402] width 100 height 49
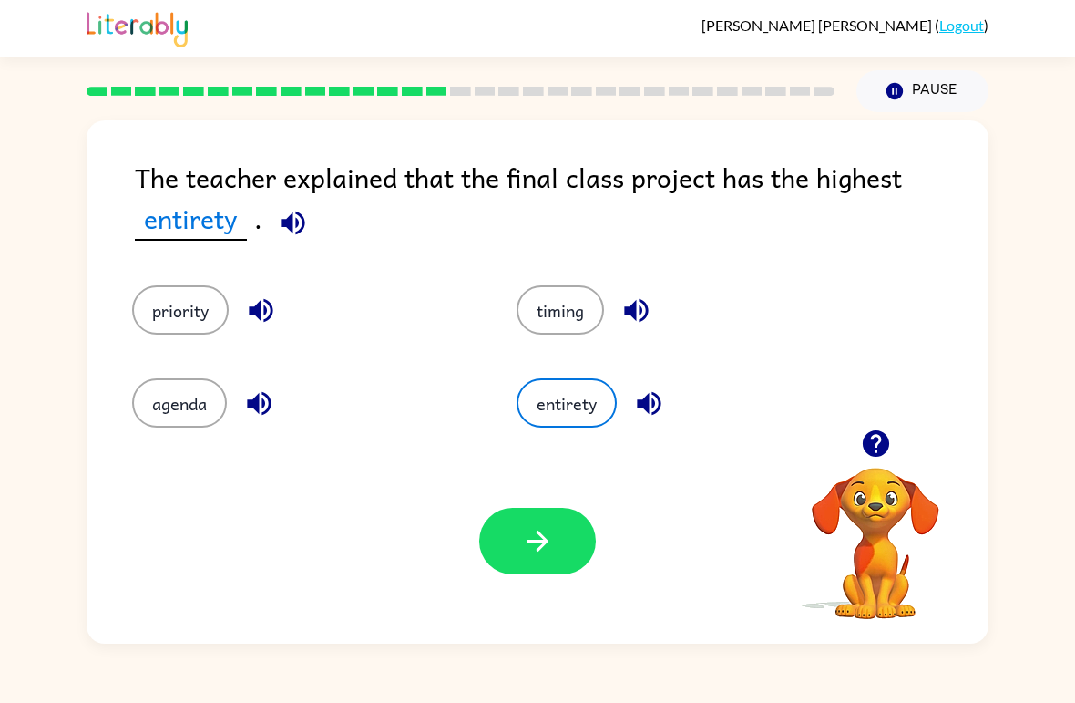
click at [573, 562] on button "button" at bounding box center [537, 541] width 117 height 67
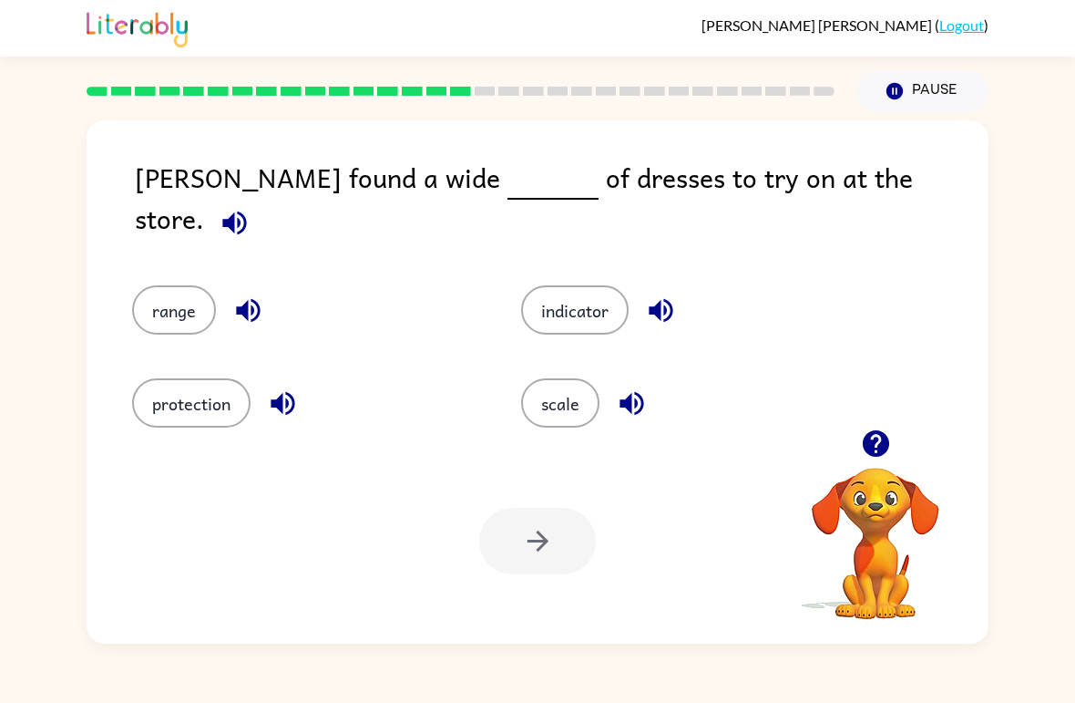
click at [251, 207] on icon "button" at bounding box center [235, 223] width 32 height 32
click at [562, 388] on button "scale" at bounding box center [560, 402] width 78 height 49
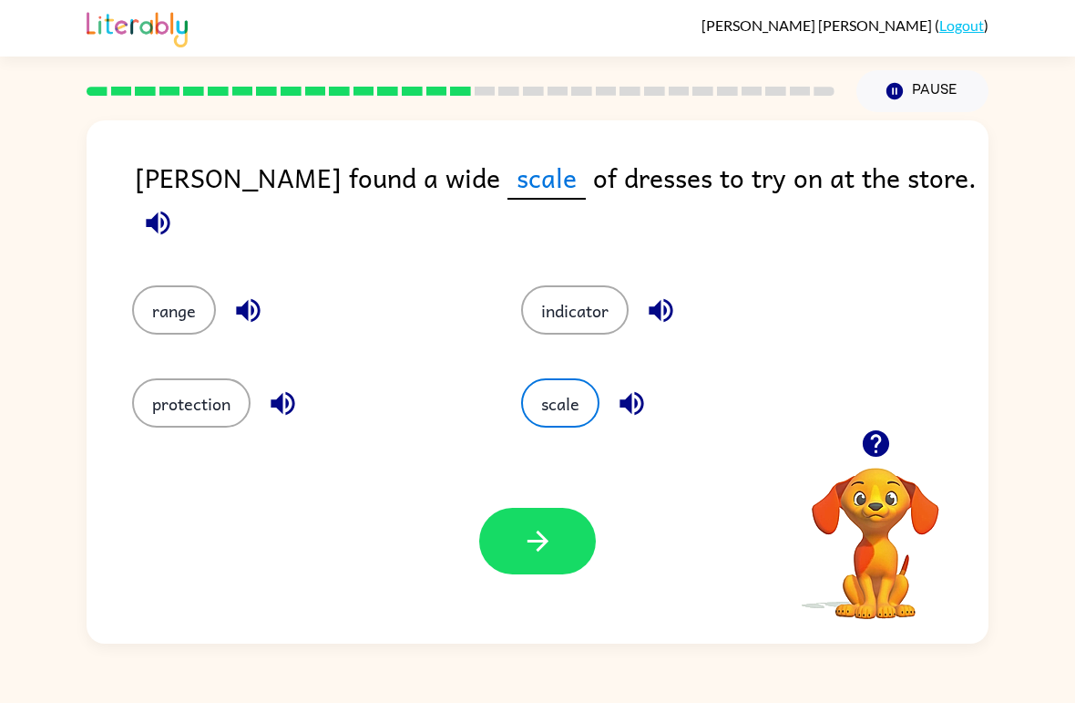
click at [536, 572] on button "button" at bounding box center [537, 541] width 117 height 67
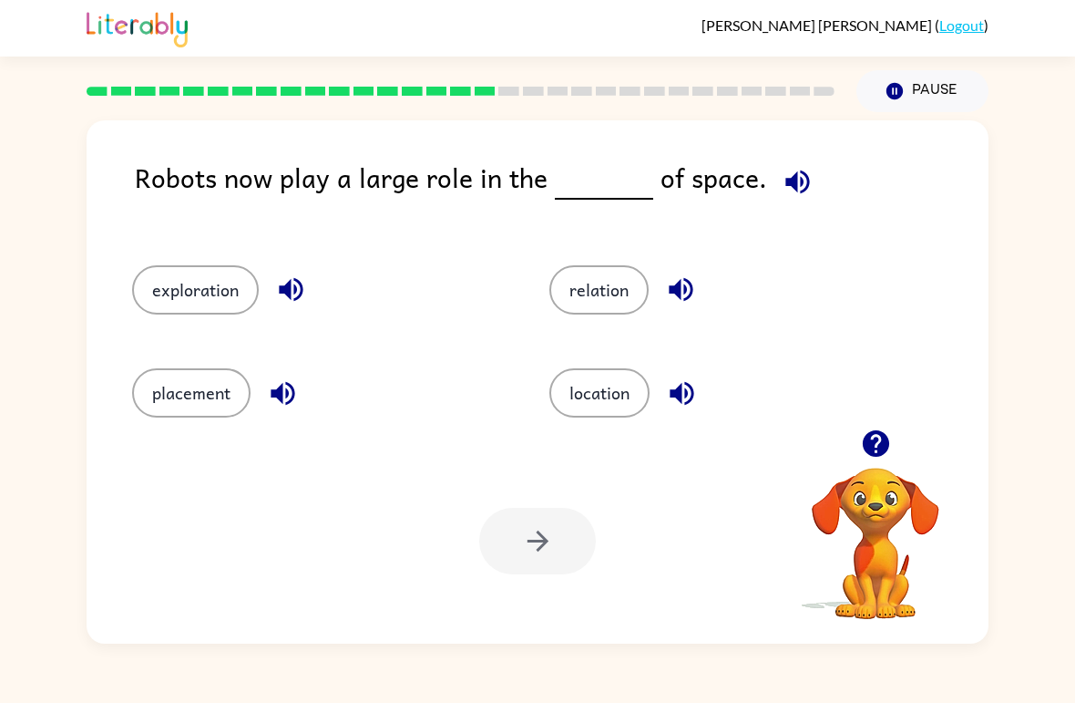
click at [792, 173] on icon "button" at bounding box center [798, 182] width 24 height 24
click at [612, 416] on button "location" at bounding box center [600, 392] width 100 height 49
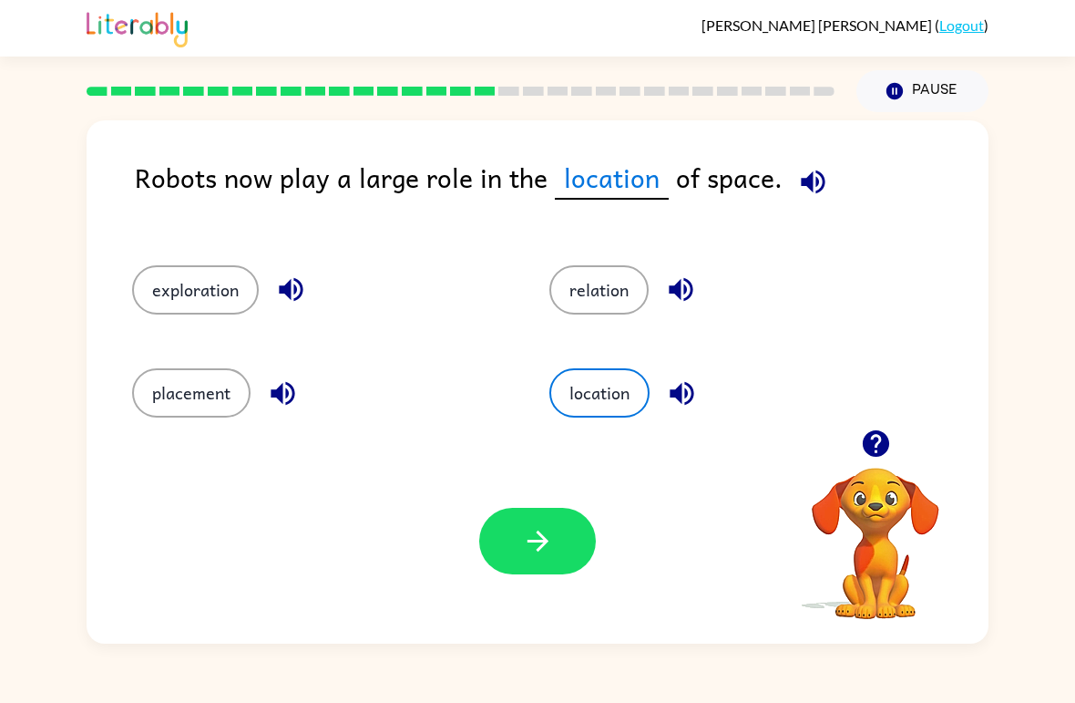
click at [544, 559] on button "button" at bounding box center [537, 541] width 117 height 67
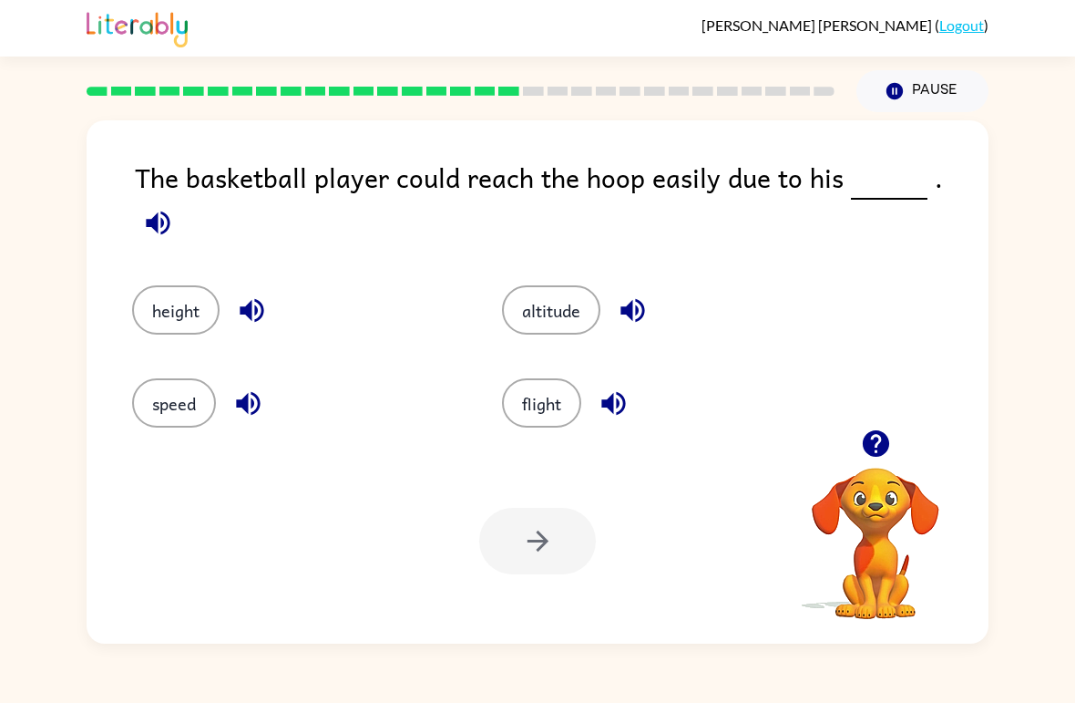
click at [181, 200] on button "button" at bounding box center [158, 223] width 46 height 46
click at [191, 285] on button "height" at bounding box center [175, 309] width 87 height 49
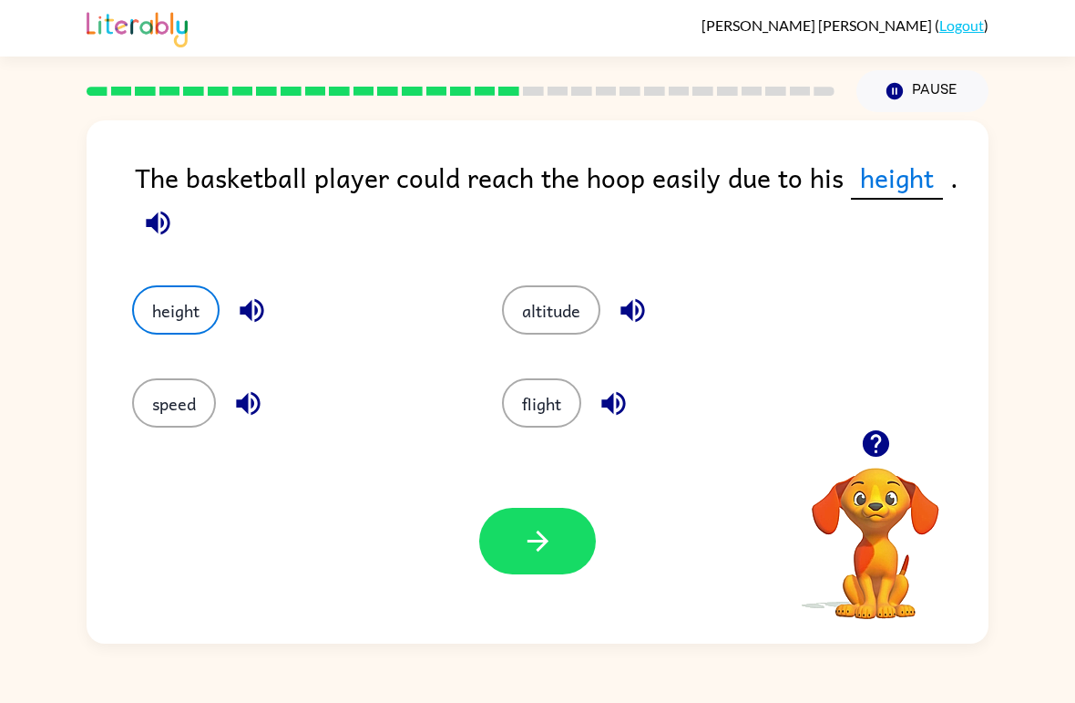
click at [509, 568] on button "button" at bounding box center [537, 541] width 117 height 67
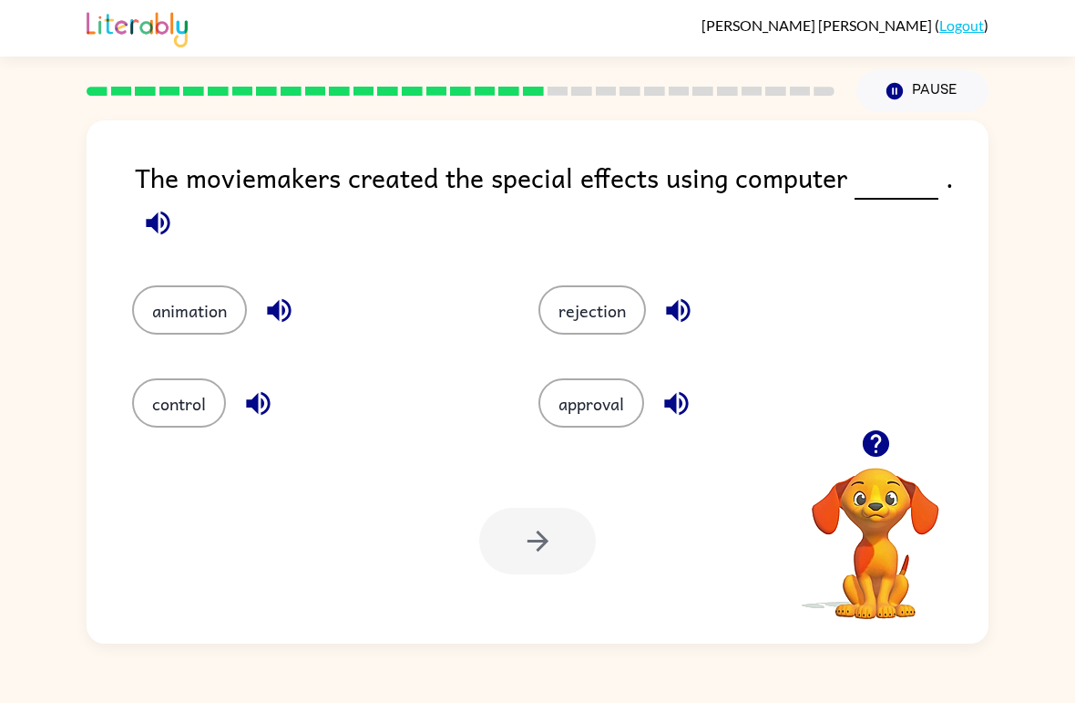
click at [153, 228] on icon "button" at bounding box center [158, 223] width 24 height 24
click at [166, 388] on button "control" at bounding box center [179, 402] width 94 height 49
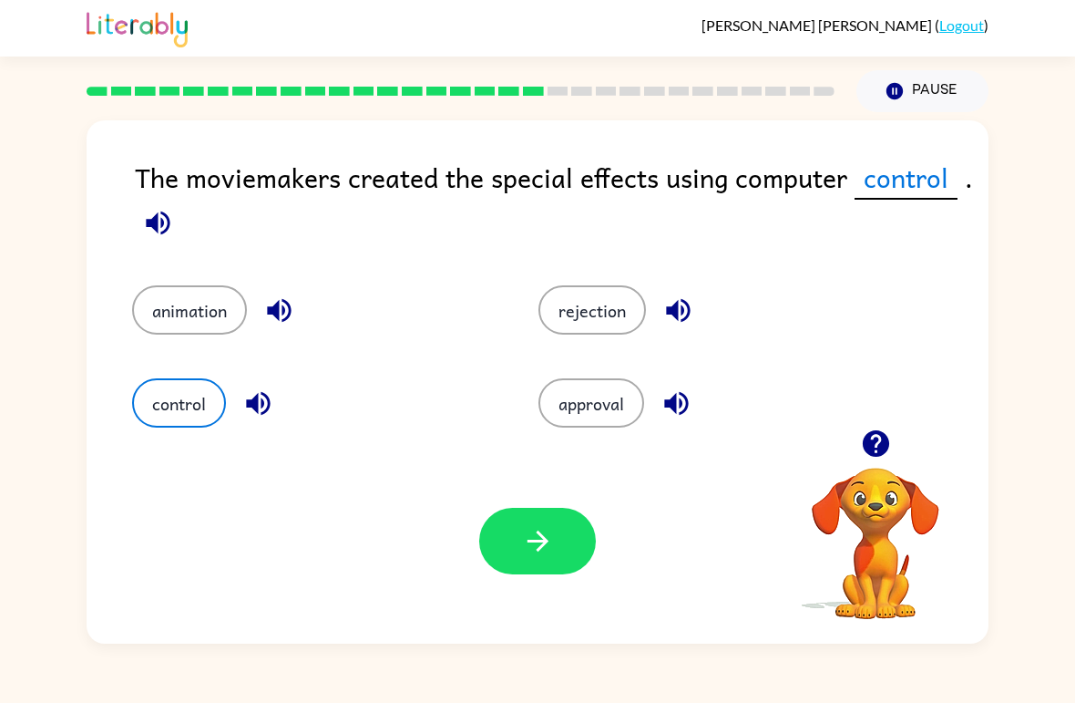
click at [548, 541] on icon "button" at bounding box center [537, 540] width 21 height 21
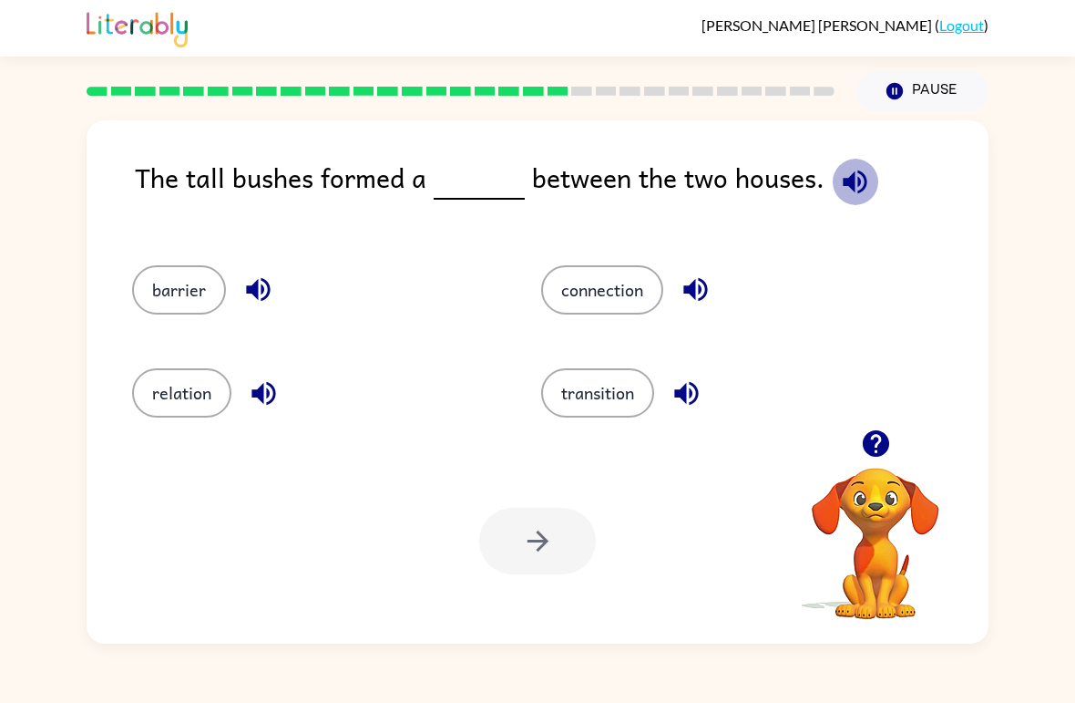
click at [857, 178] on icon "button" at bounding box center [855, 182] width 24 height 24
click at [196, 416] on button "relation" at bounding box center [181, 392] width 99 height 49
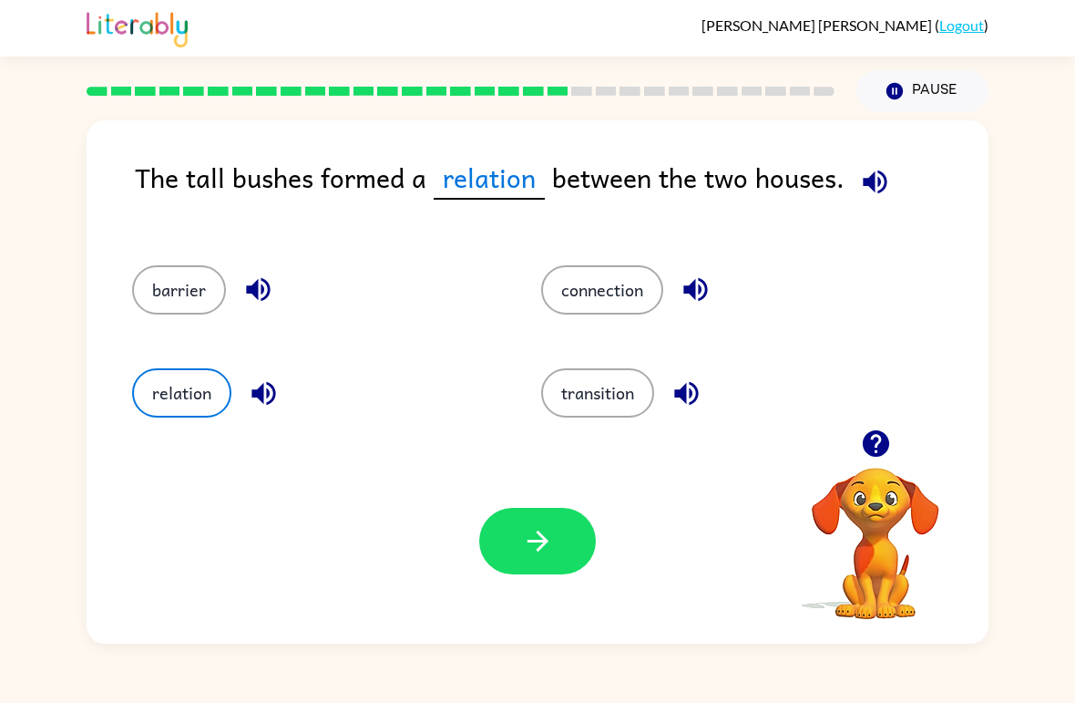
click at [560, 520] on button "button" at bounding box center [537, 541] width 117 height 67
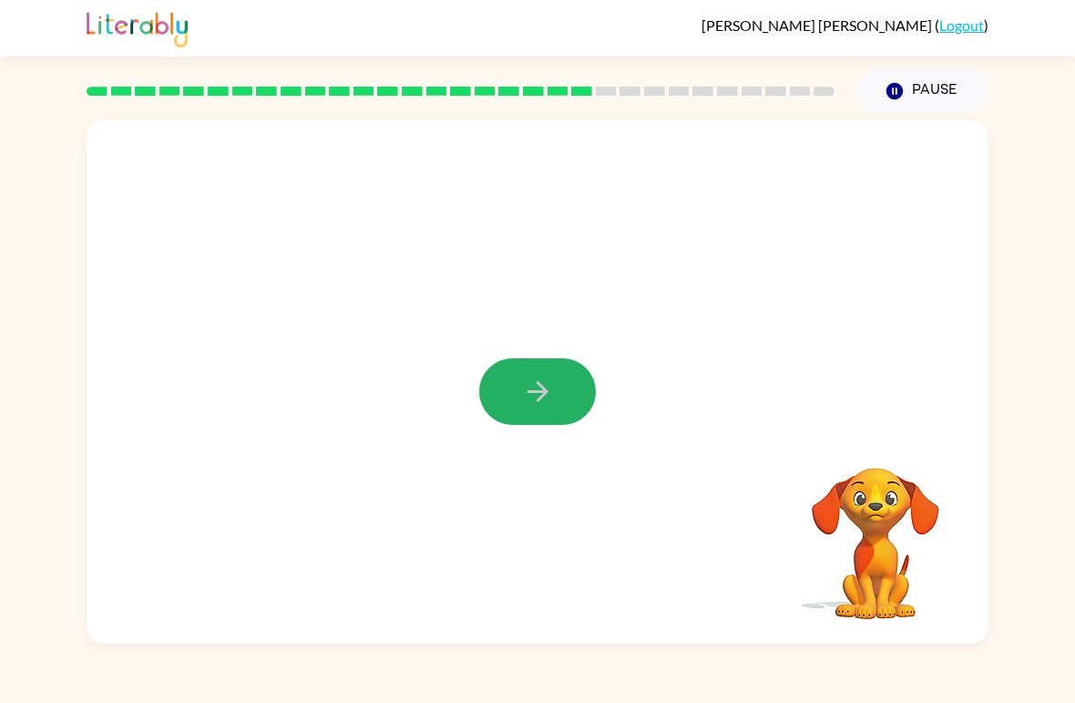
click at [497, 396] on button "button" at bounding box center [537, 391] width 117 height 67
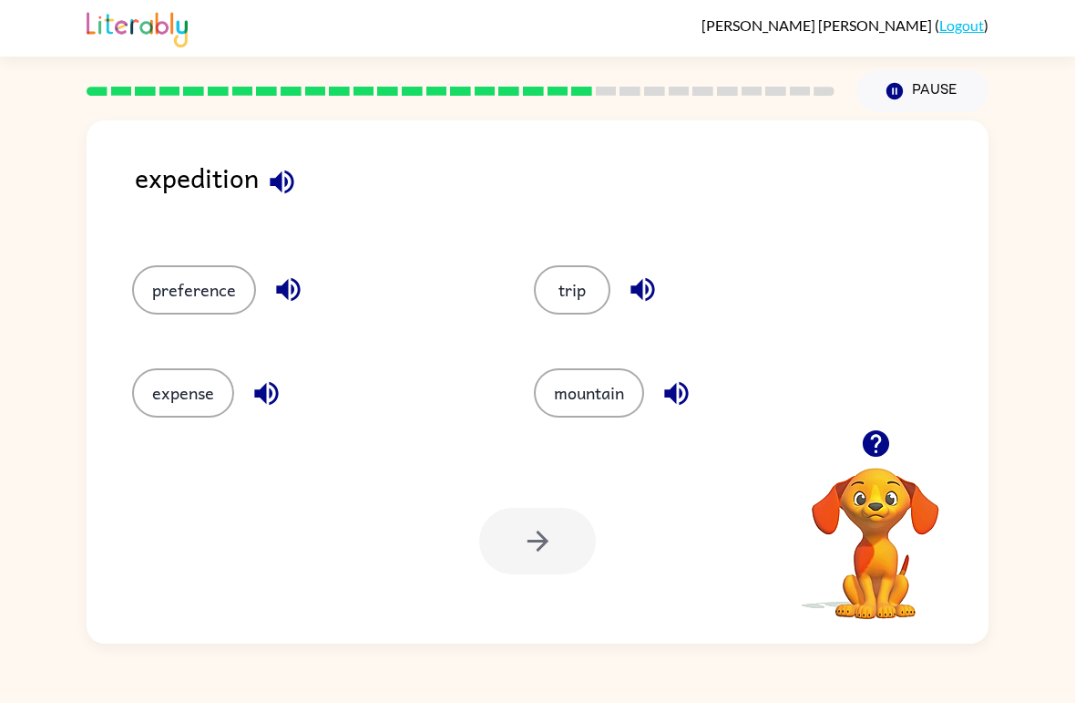
click at [287, 180] on icon "button" at bounding box center [282, 182] width 24 height 24
click at [284, 290] on icon "button" at bounding box center [288, 290] width 24 height 24
click at [566, 293] on button "trip" at bounding box center [572, 289] width 77 height 49
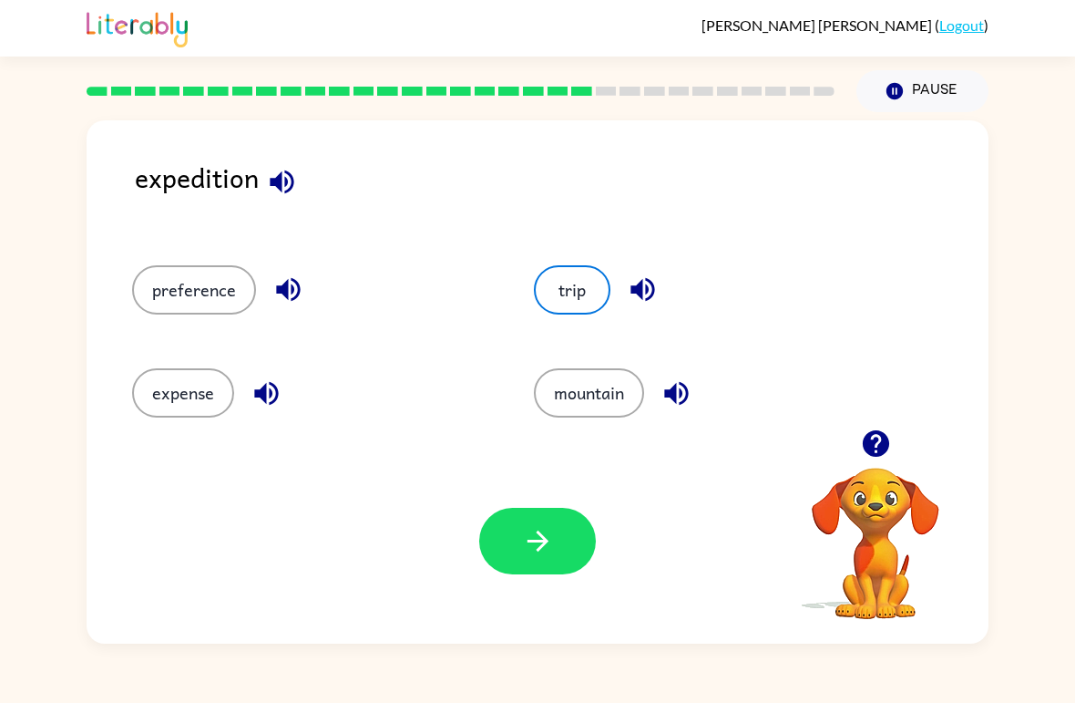
click at [520, 541] on button "button" at bounding box center [537, 541] width 117 height 67
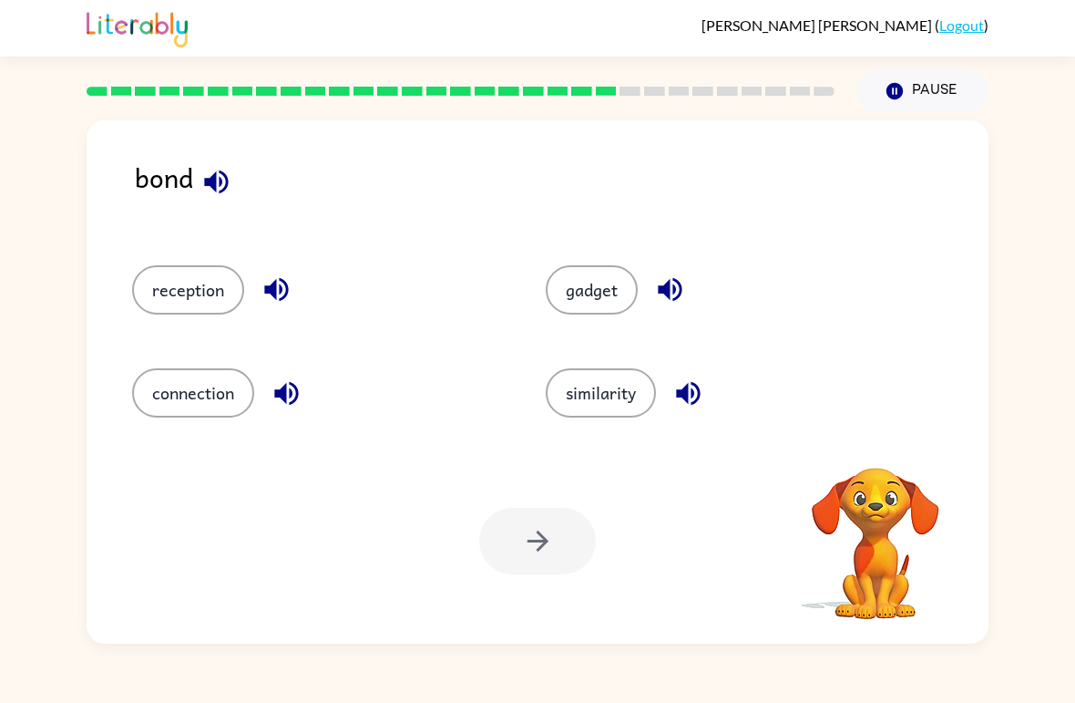
click at [229, 195] on icon "button" at bounding box center [216, 182] width 32 height 32
click at [277, 287] on icon "button" at bounding box center [277, 289] width 32 height 32
click at [282, 411] on button "button" at bounding box center [286, 393] width 46 height 46
click at [656, 312] on div "gadget" at bounding box center [732, 289] width 372 height 49
click at [649, 288] on button "button" at bounding box center [670, 289] width 46 height 46
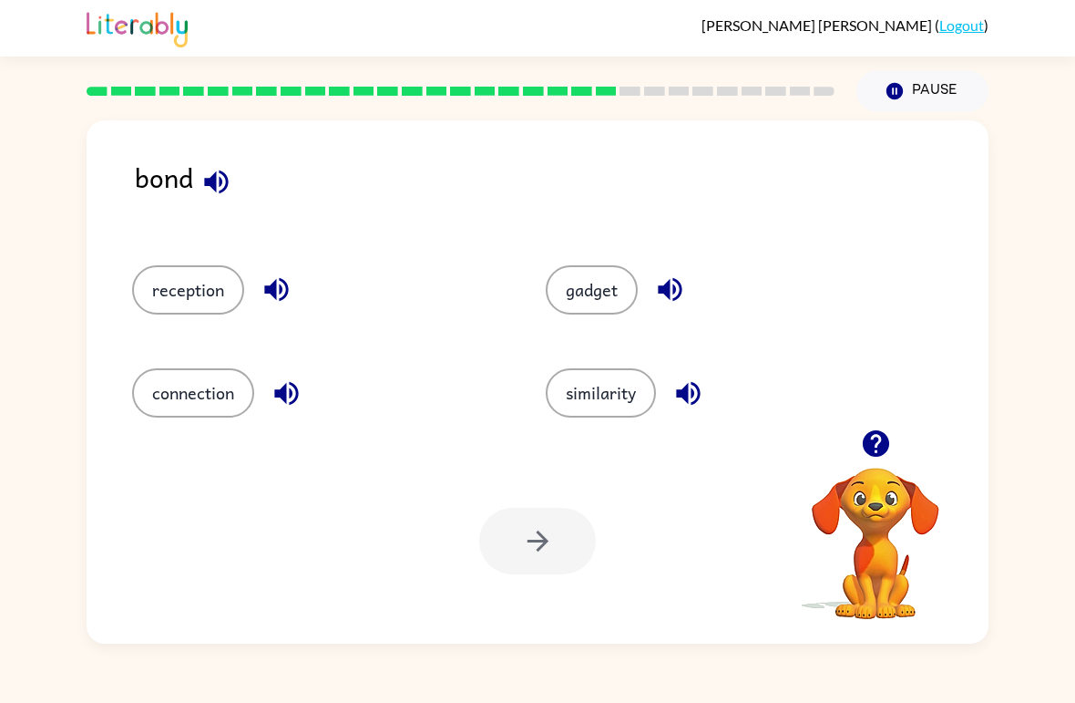
click at [683, 297] on icon "button" at bounding box center [670, 289] width 32 height 32
click at [677, 396] on icon "button" at bounding box center [689, 393] width 32 height 32
click at [199, 405] on button "connection" at bounding box center [193, 392] width 122 height 49
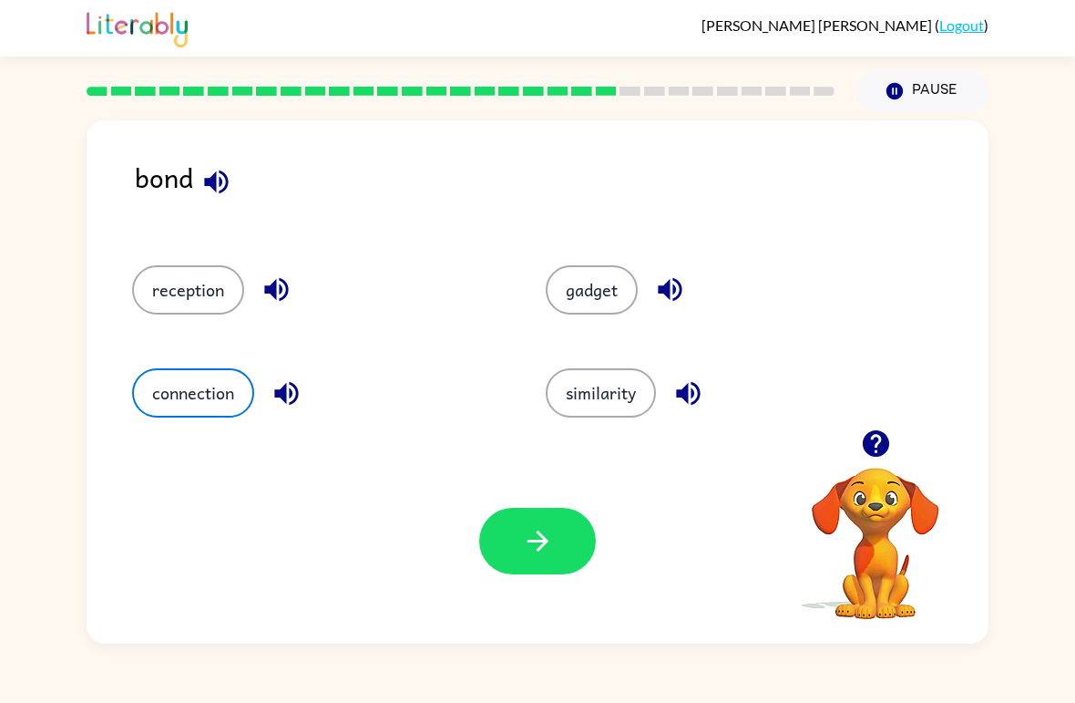
click at [547, 572] on button "button" at bounding box center [537, 541] width 117 height 67
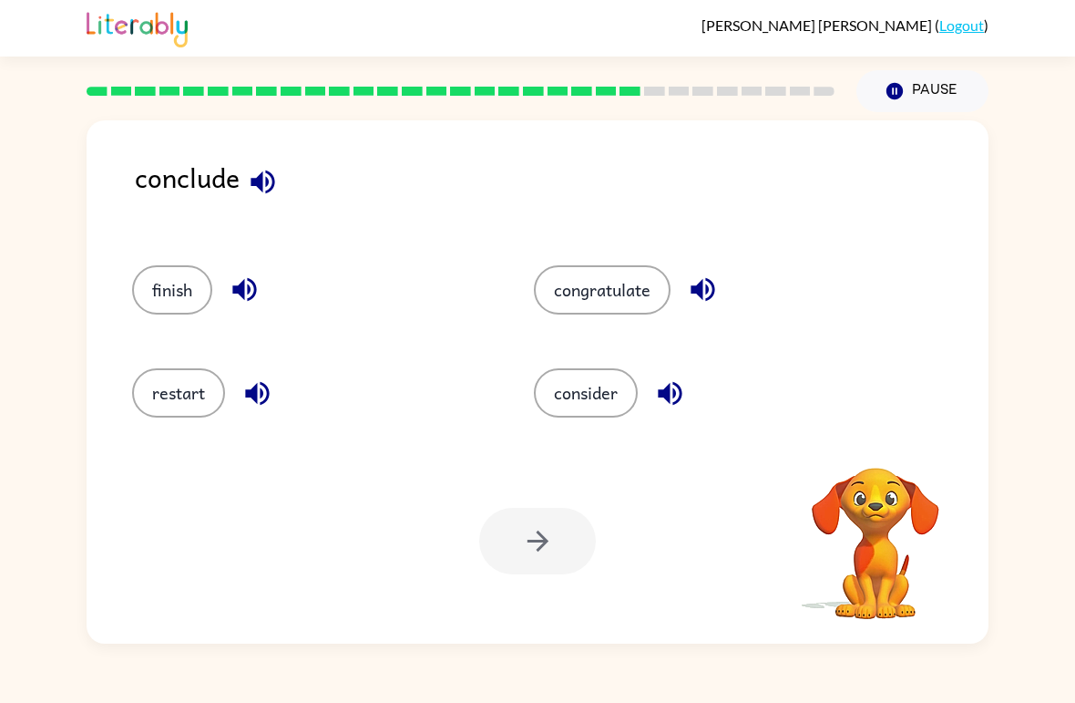
click at [595, 294] on button "congratulate" at bounding box center [602, 289] width 137 height 49
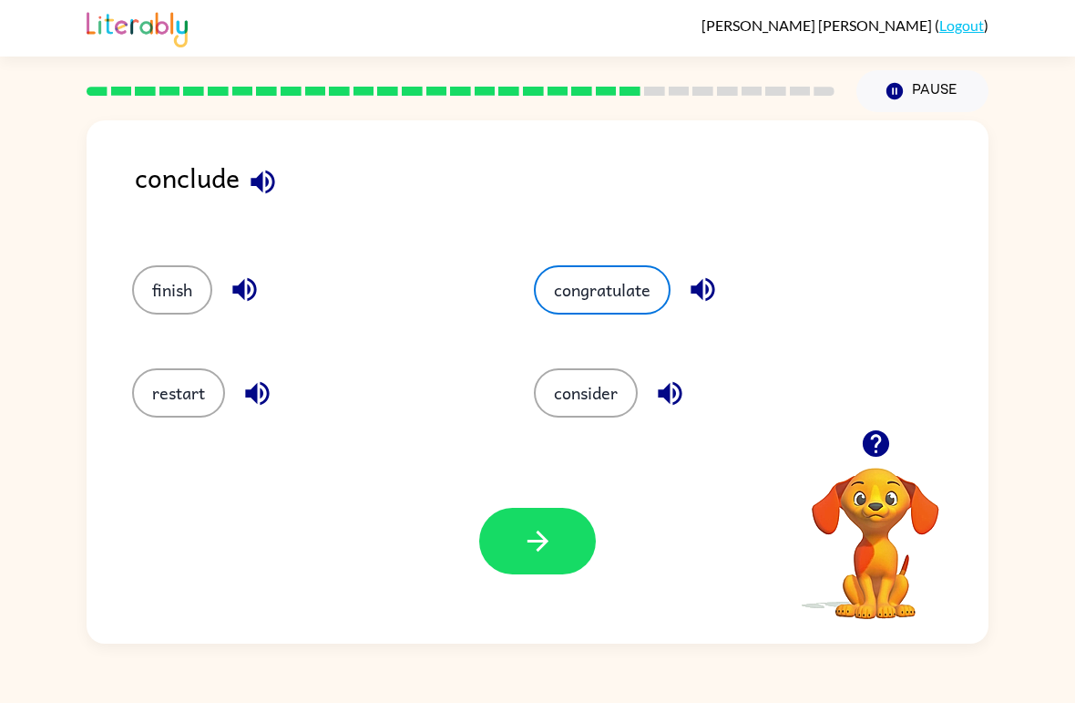
click at [529, 569] on button "button" at bounding box center [537, 541] width 117 height 67
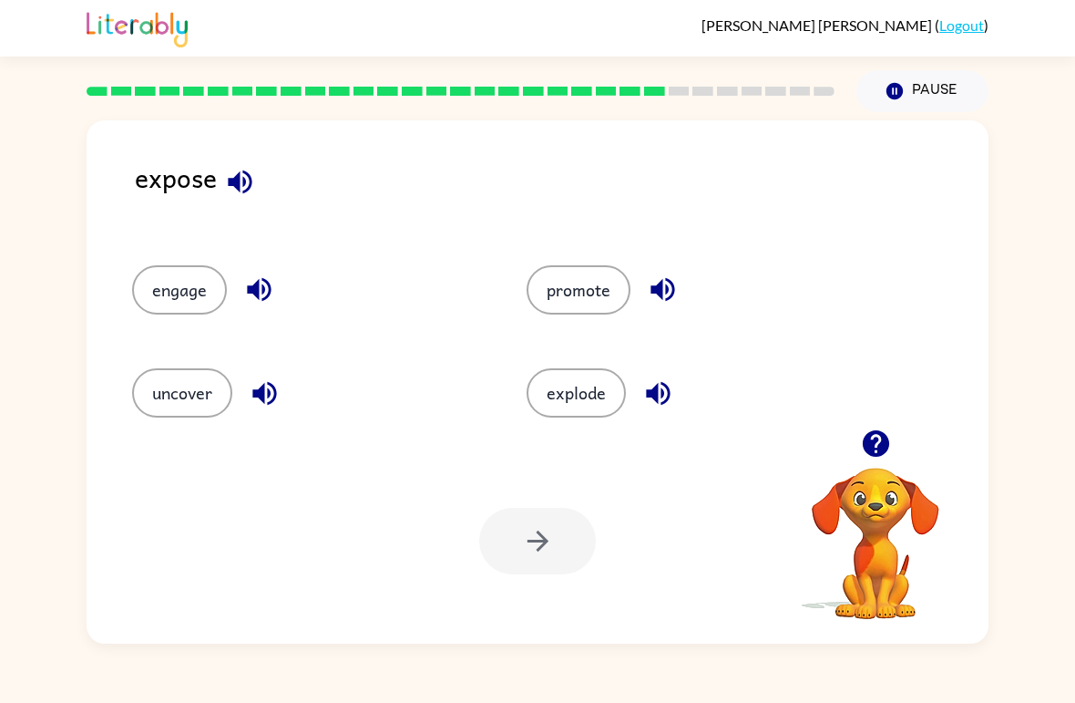
click at [606, 390] on button "explode" at bounding box center [576, 392] width 99 height 49
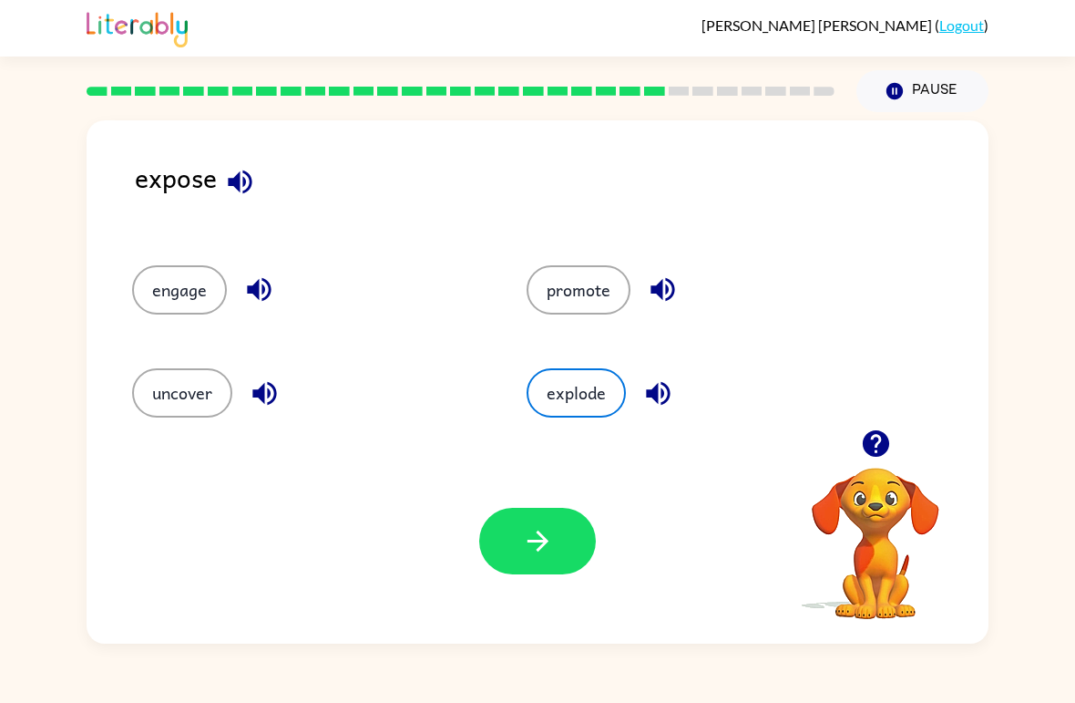
click at [179, 303] on button "engage" at bounding box center [179, 289] width 95 height 49
click at [531, 540] on icon "button" at bounding box center [538, 541] width 32 height 32
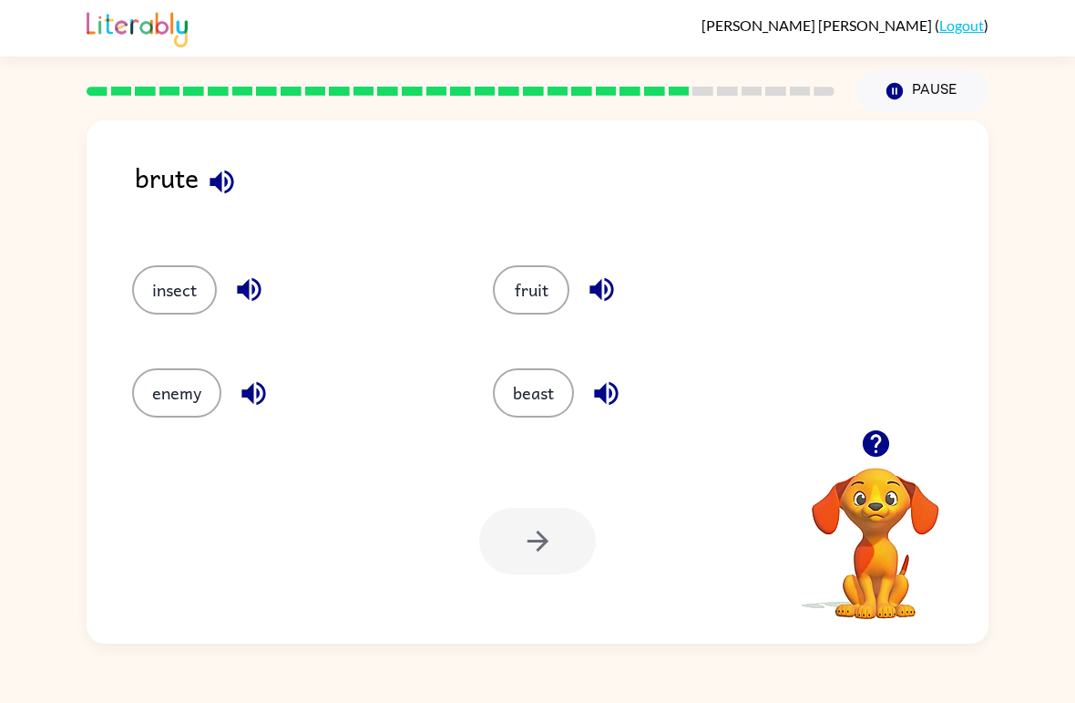
click at [528, 402] on button "beast" at bounding box center [533, 392] width 81 height 49
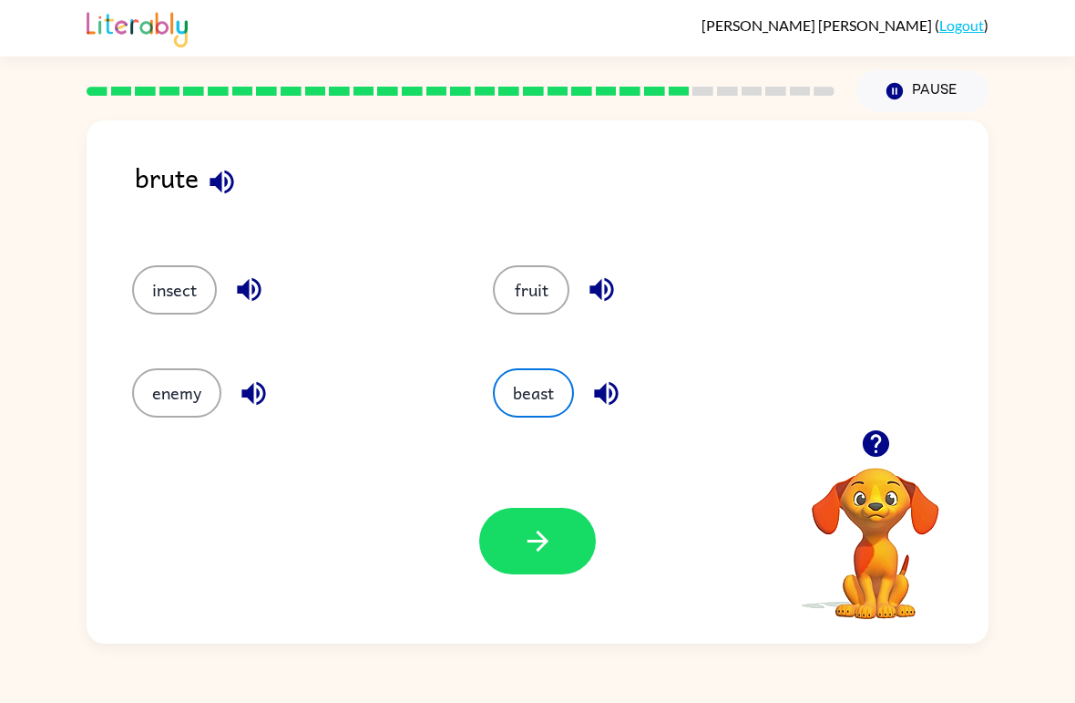
click at [529, 563] on button "button" at bounding box center [537, 541] width 117 height 67
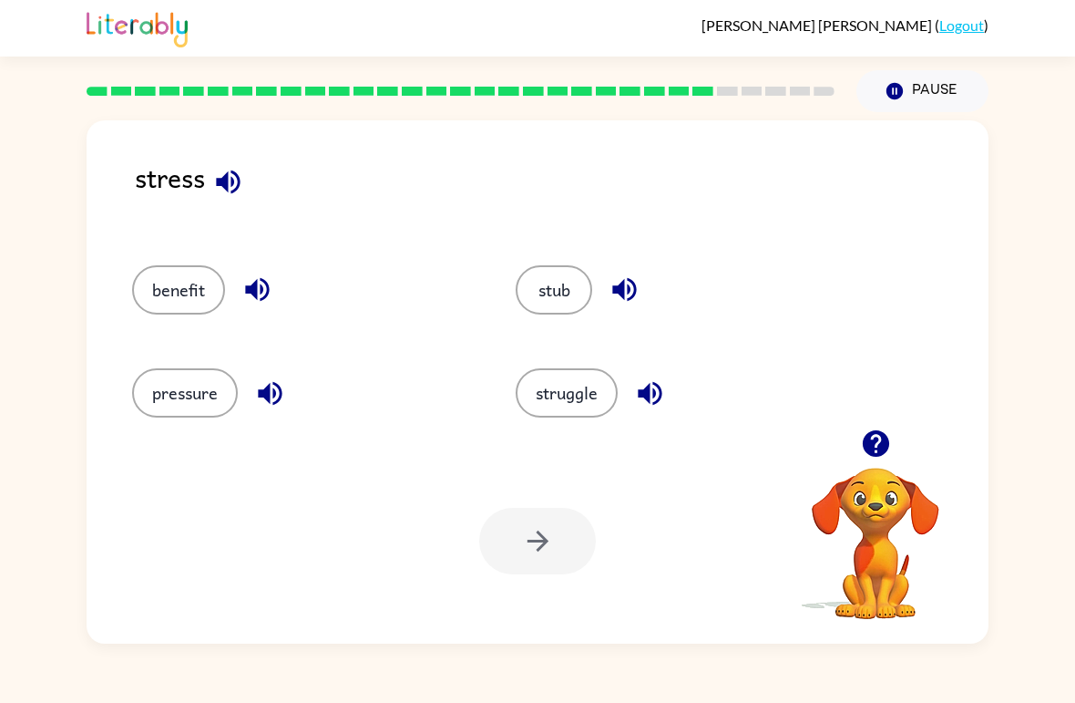
click at [221, 181] on icon "button" at bounding box center [228, 182] width 24 height 24
click at [279, 400] on icon "button" at bounding box center [270, 393] width 24 height 24
click at [654, 400] on icon "button" at bounding box center [650, 393] width 32 height 32
click at [527, 390] on button "struggle" at bounding box center [567, 392] width 102 height 49
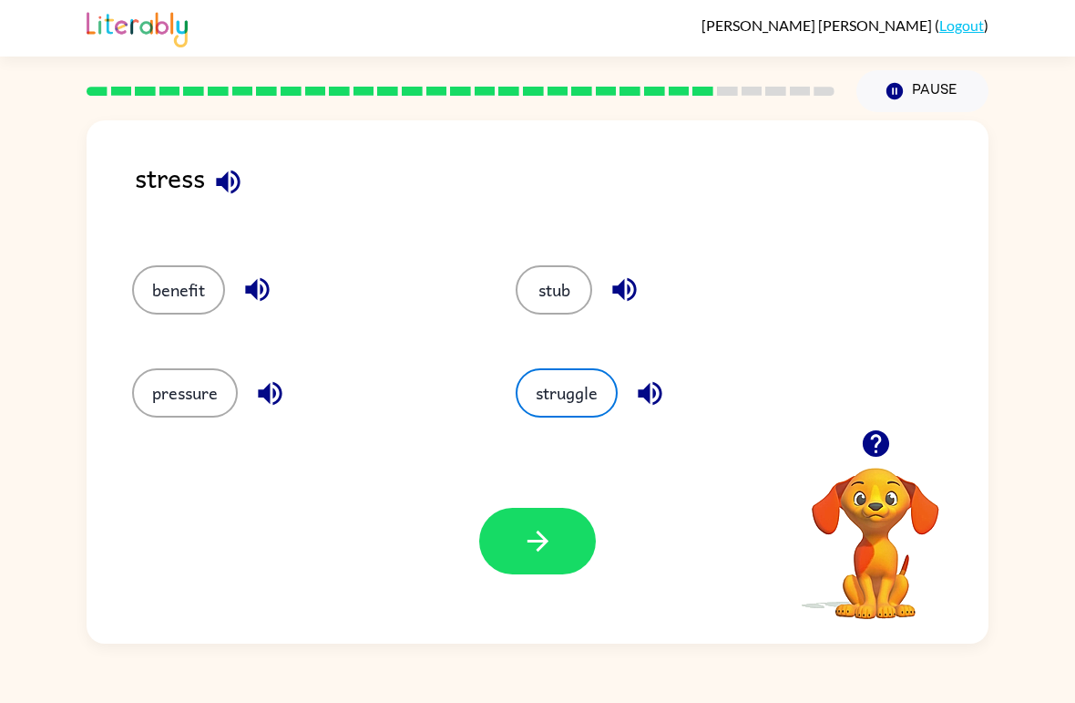
click at [513, 559] on button "button" at bounding box center [537, 541] width 117 height 67
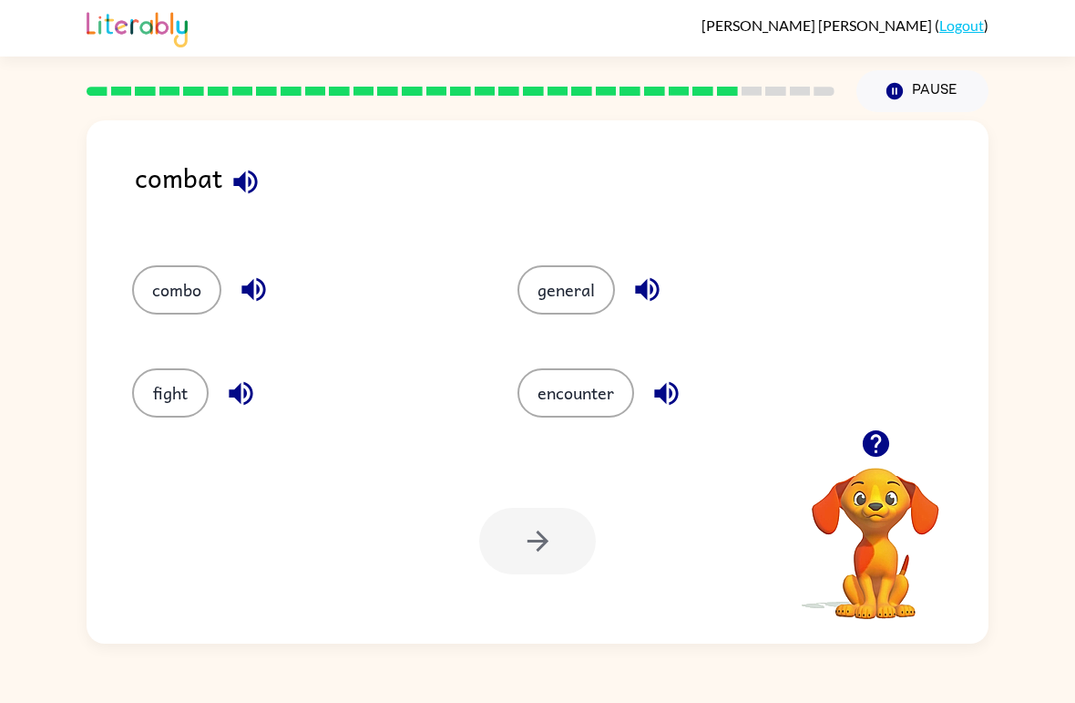
click at [267, 175] on button "button" at bounding box center [245, 182] width 46 height 46
click at [149, 276] on button "combo" at bounding box center [176, 289] width 89 height 49
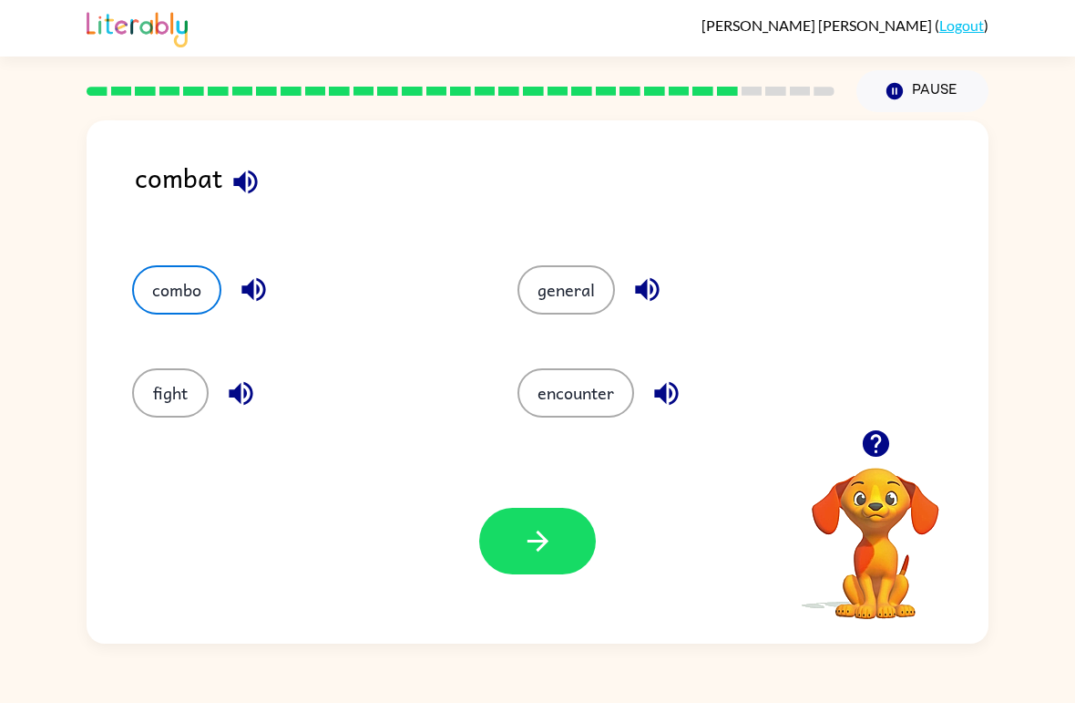
click at [489, 553] on button "button" at bounding box center [537, 541] width 117 height 67
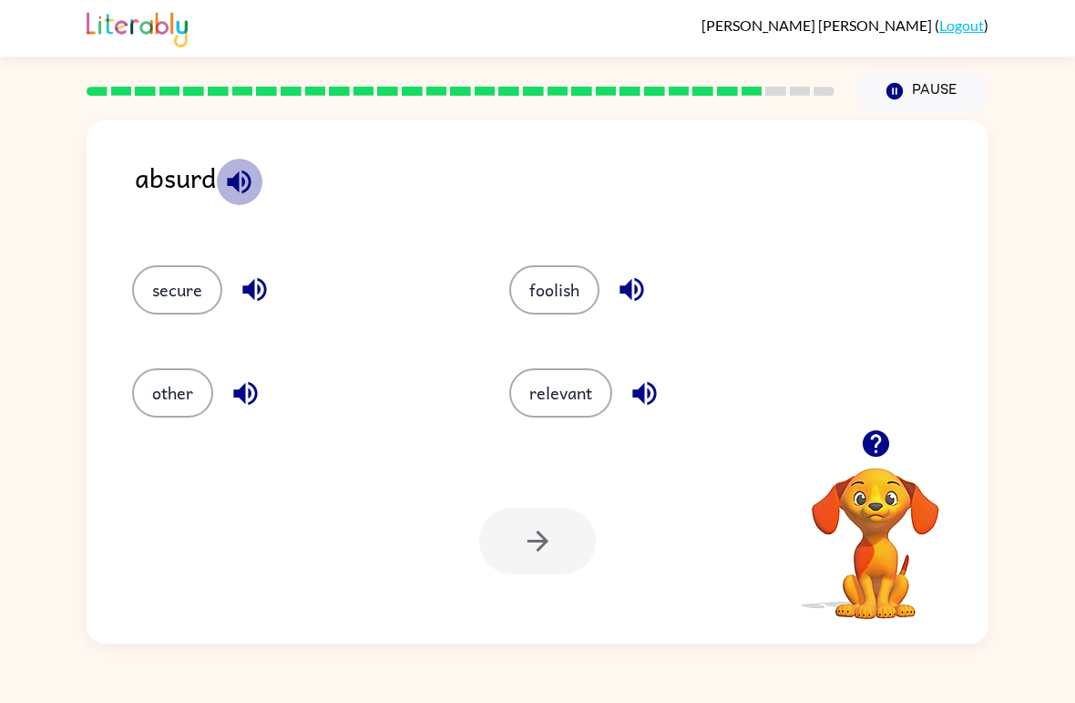
click at [237, 166] on button "button" at bounding box center [239, 182] width 46 height 46
click at [573, 302] on button "foolish" at bounding box center [554, 289] width 90 height 49
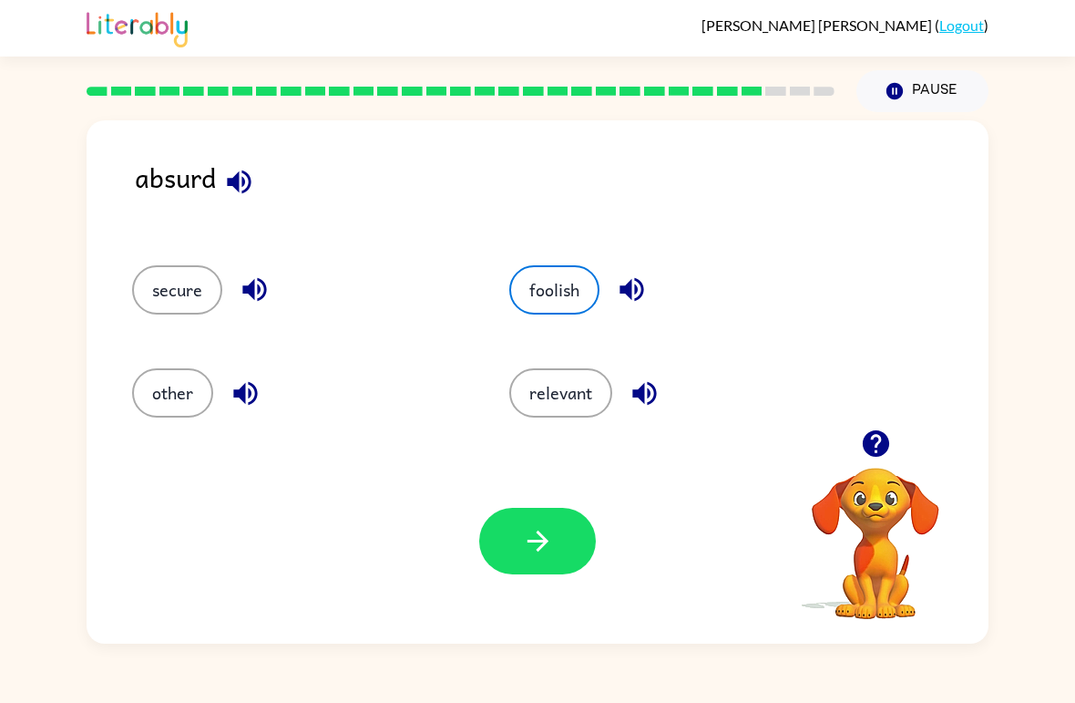
click at [555, 532] on button "button" at bounding box center [537, 541] width 117 height 67
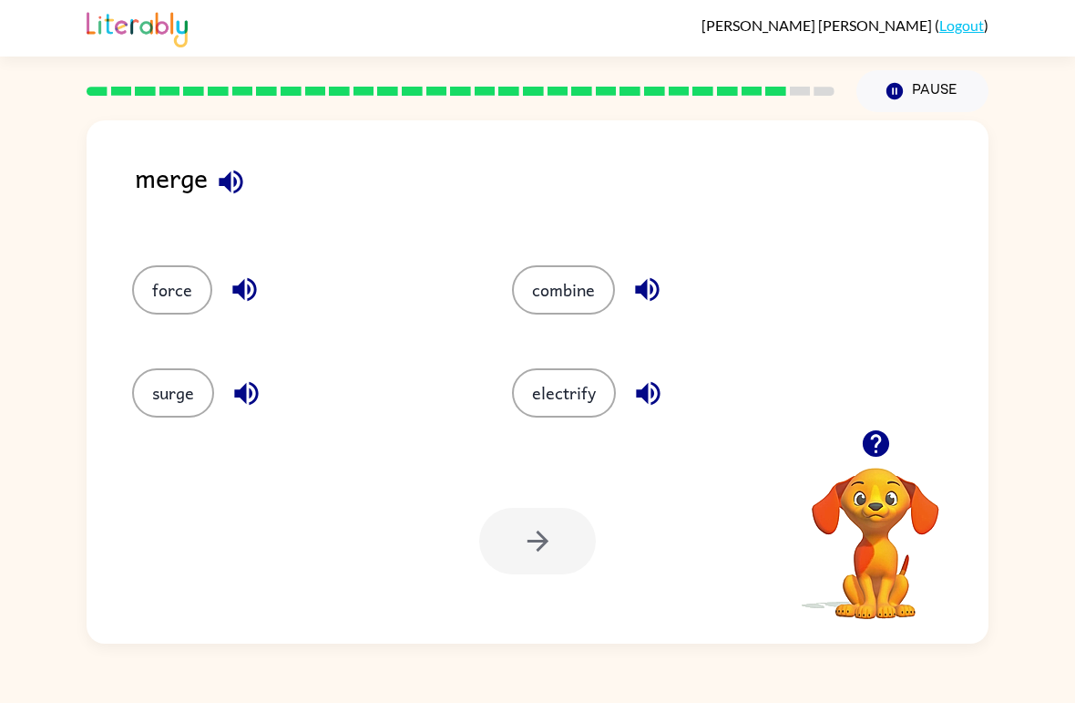
click at [245, 189] on icon "button" at bounding box center [231, 182] width 32 height 32
click at [240, 192] on icon "button" at bounding box center [231, 182] width 32 height 32
click at [240, 175] on icon "button" at bounding box center [231, 182] width 24 height 24
click at [250, 296] on icon "button" at bounding box center [245, 289] width 32 height 32
click at [262, 409] on icon "button" at bounding box center [247, 393] width 32 height 32
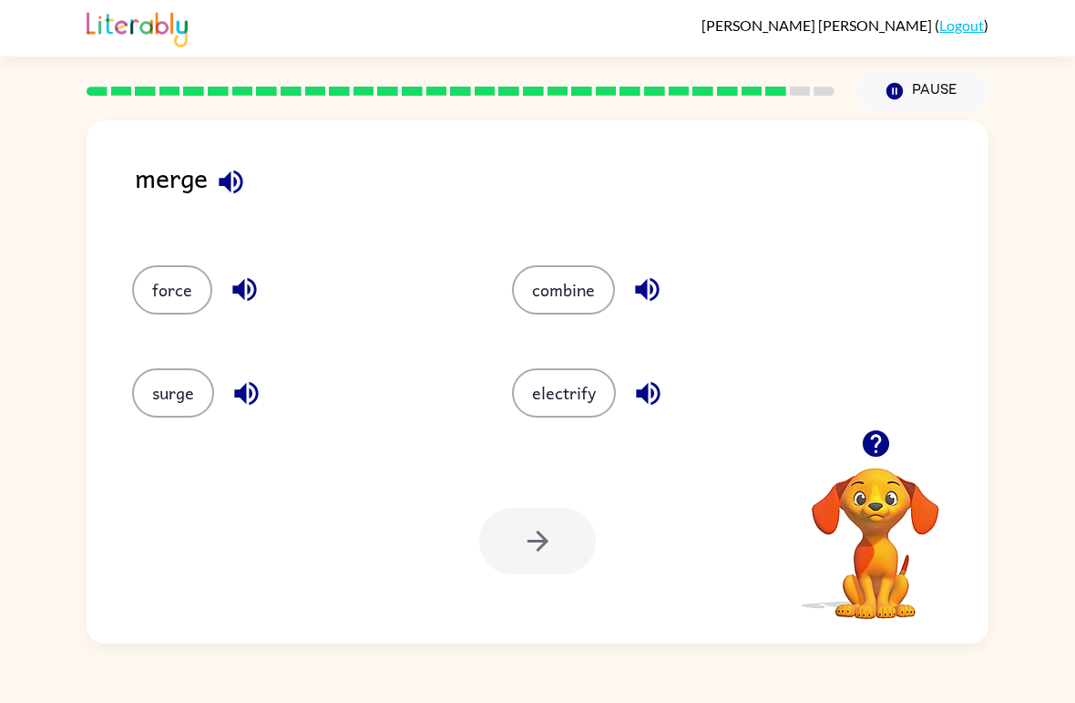
click at [662, 282] on icon "button" at bounding box center [648, 289] width 32 height 32
click at [649, 396] on icon "button" at bounding box center [648, 393] width 32 height 32
click at [525, 293] on button "combine" at bounding box center [563, 289] width 103 height 49
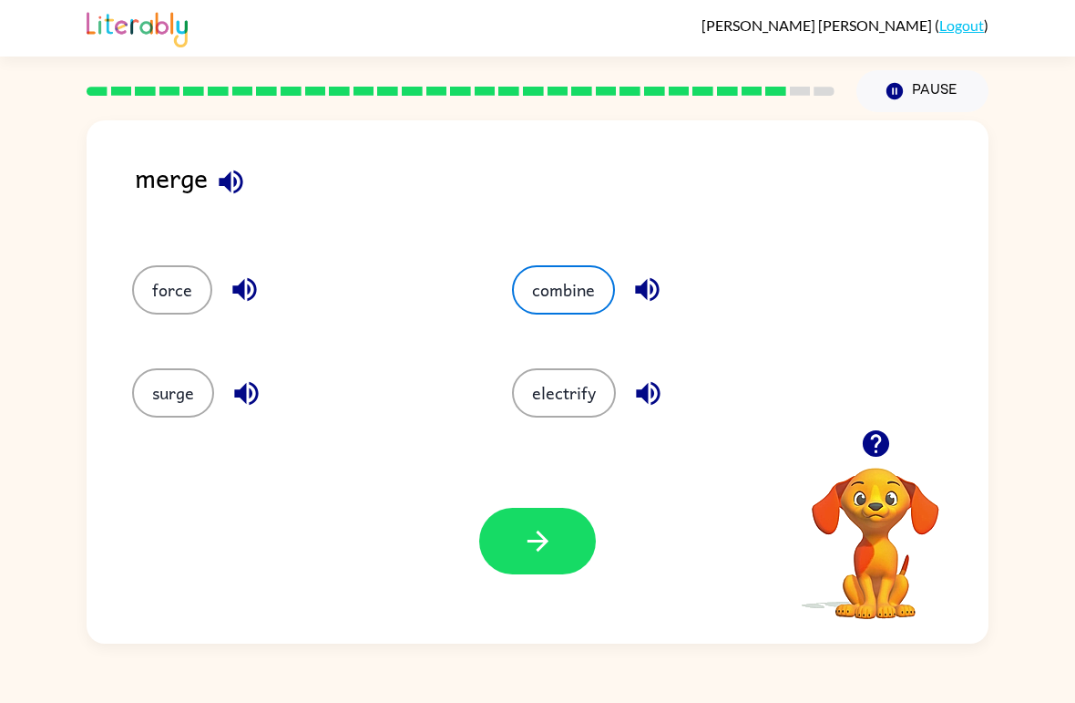
click at [514, 546] on button "button" at bounding box center [537, 541] width 117 height 67
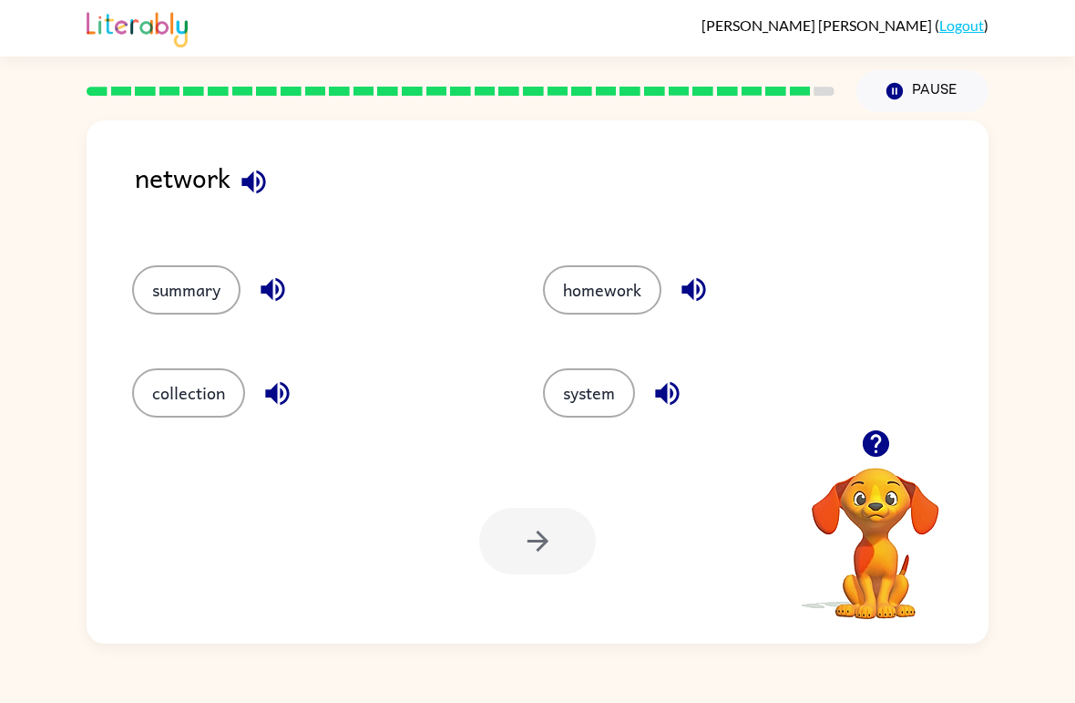
click at [570, 289] on button "homework" at bounding box center [602, 289] width 118 height 49
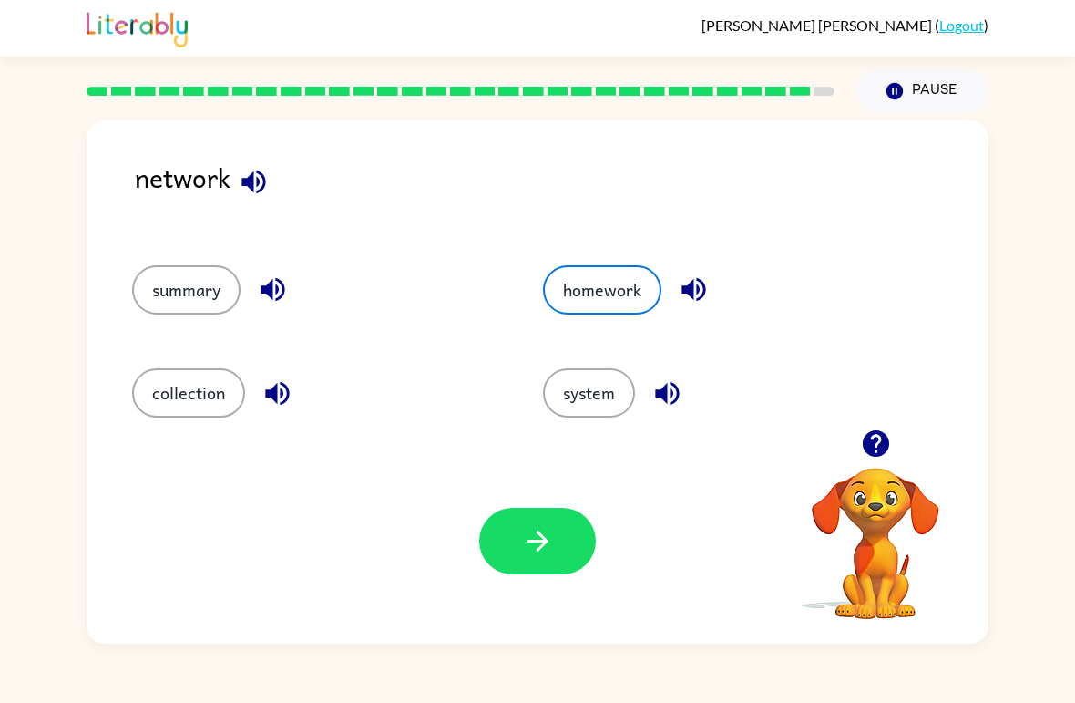
click at [482, 534] on button "button" at bounding box center [537, 541] width 117 height 67
